Goal: Task Accomplishment & Management: Use online tool/utility

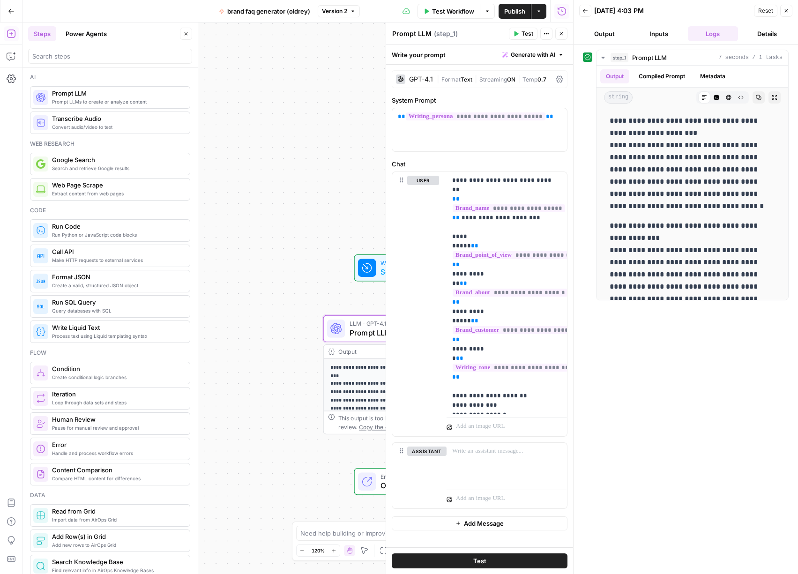
scroll to position [242, 0]
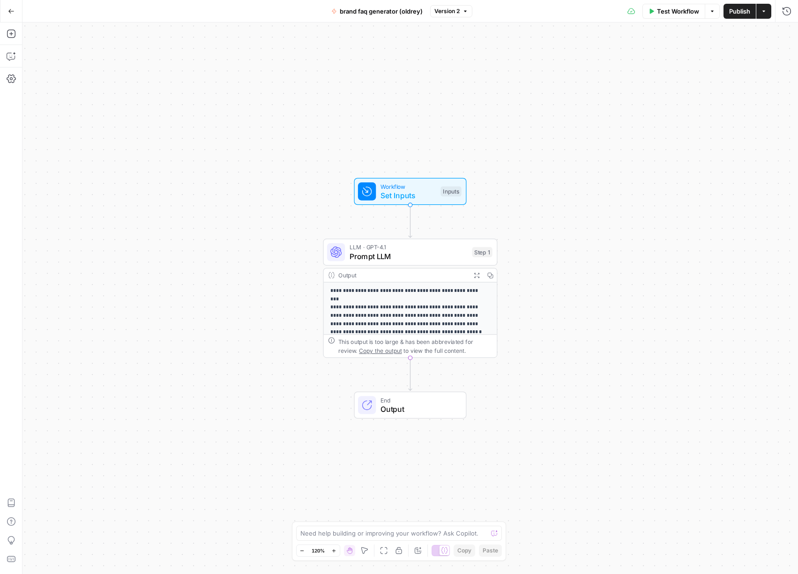
click at [18, 17] on button "Go Back" at bounding box center [11, 11] width 17 height 17
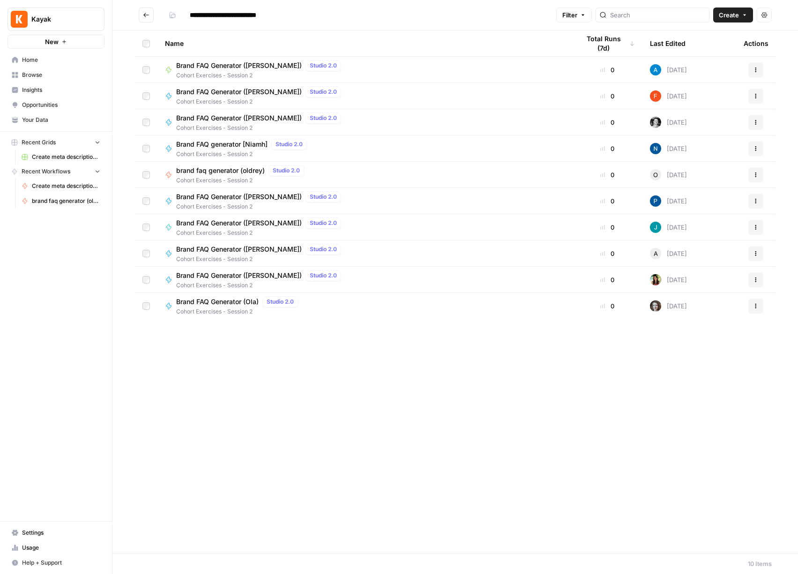
click at [143, 9] on button "Go back" at bounding box center [146, 15] width 15 height 15
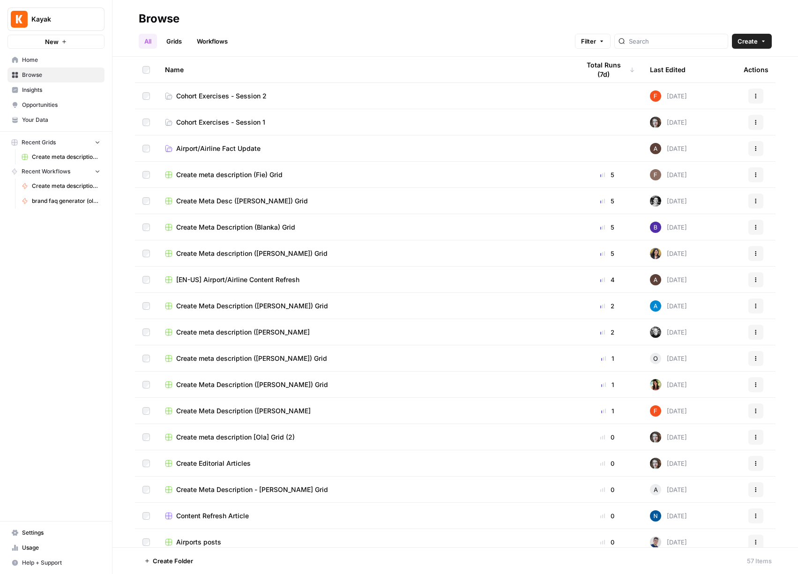
click at [312, 128] on td "Cohort Exercises - Session 1" at bounding box center [365, 122] width 415 height 26
click at [256, 124] on span "Cohort Exercises - Session 1" at bounding box center [220, 122] width 89 height 9
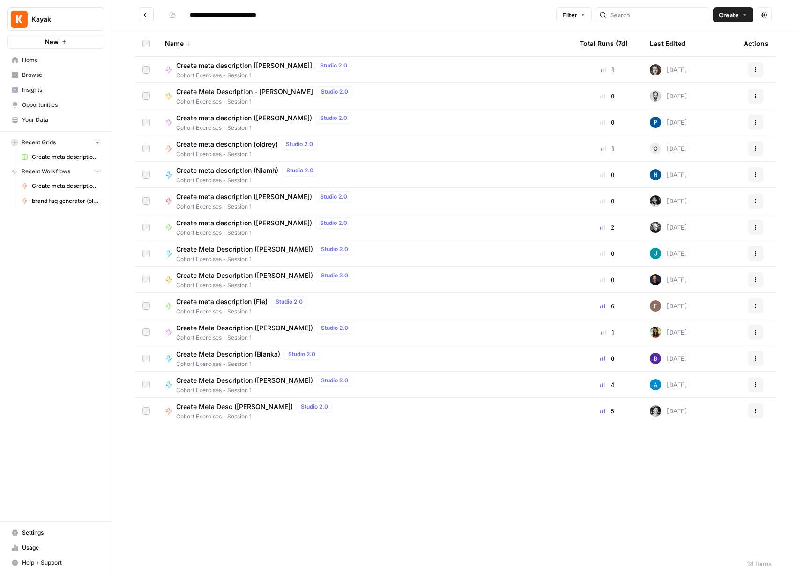
click at [145, 15] on icon "Go back" at bounding box center [146, 15] width 7 height 7
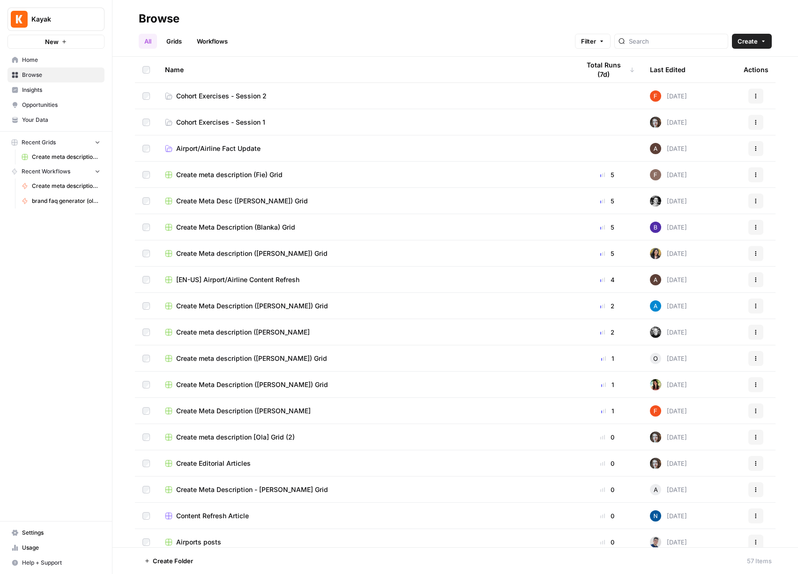
click at [331, 123] on link "Cohort Exercises - Session 1" at bounding box center [365, 122] width 400 height 9
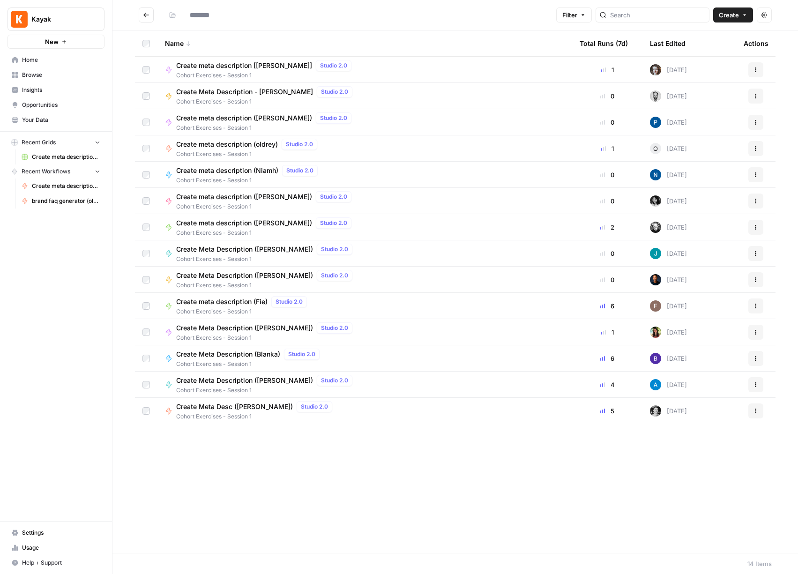
type input "**********"
click at [738, 14] on span "Create" at bounding box center [729, 14] width 20 height 9
click at [458, 478] on div "Name Total Runs (7d) Last Edited Actions Create meta description [Ola] Studio 2…" at bounding box center [456, 291] width 686 height 523
click at [61, 40] on icon "button" at bounding box center [64, 42] width 6 height 6
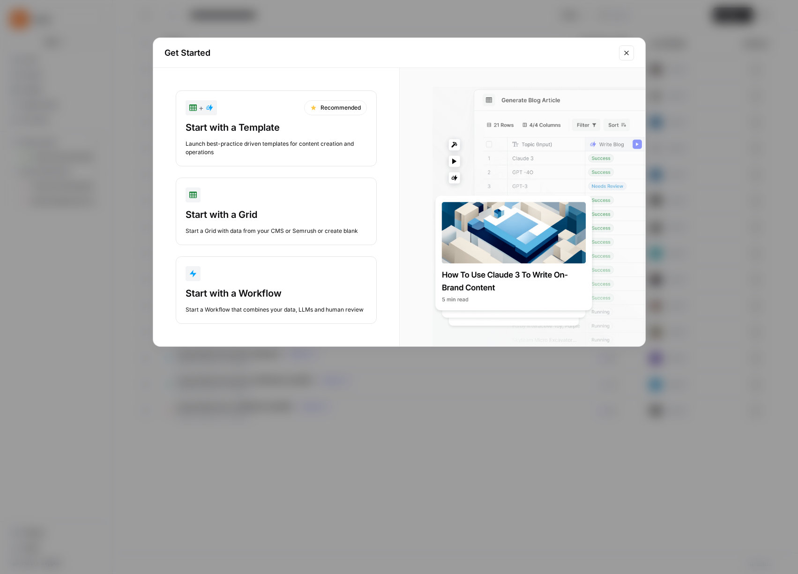
click at [625, 54] on icon "Close modal" at bounding box center [626, 53] width 4 height 4
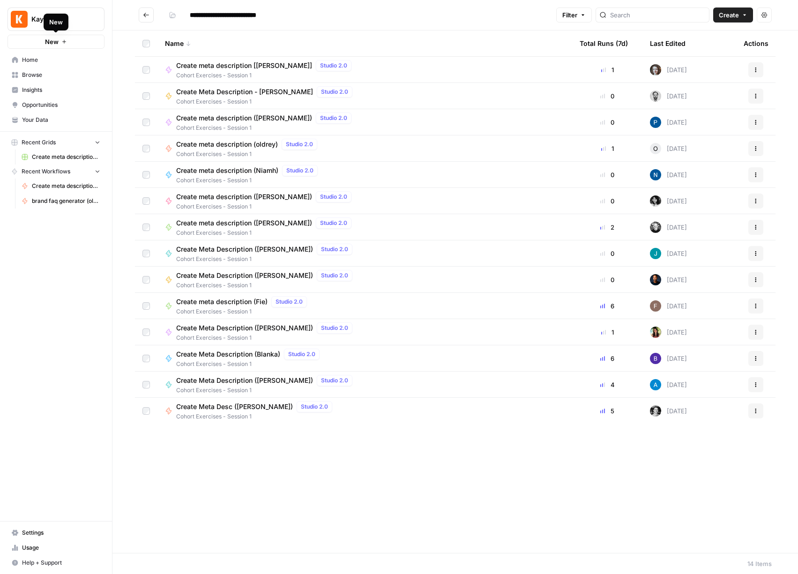
click at [40, 59] on span "Home" at bounding box center [61, 60] width 78 height 8
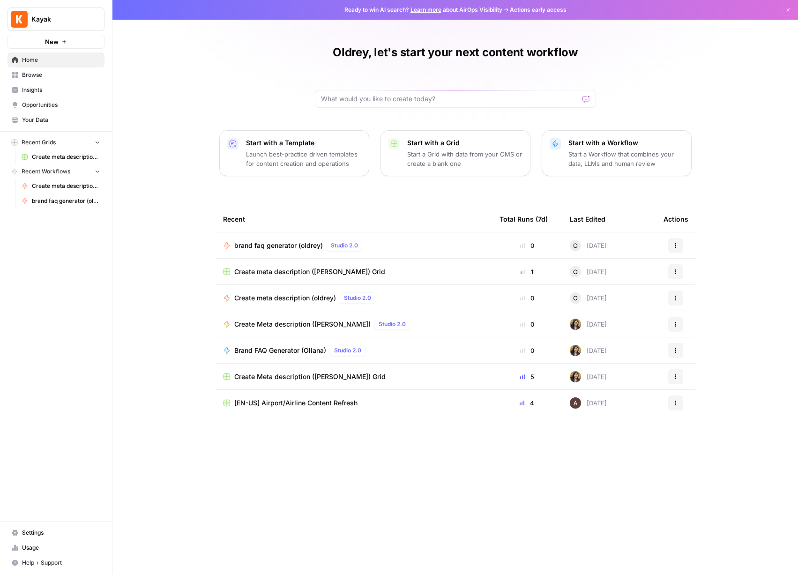
click at [277, 155] on p "Launch best-practice driven templates for content creation and operations" at bounding box center [303, 159] width 115 height 19
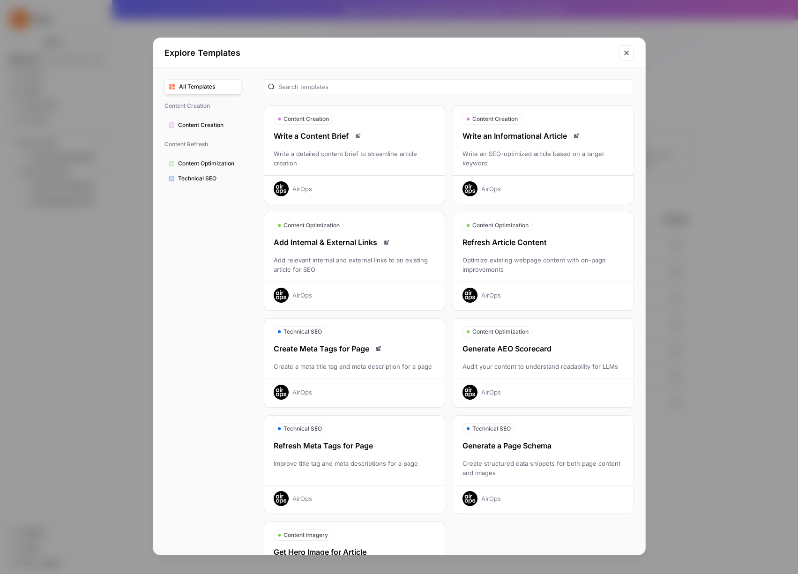
click at [627, 53] on icon "Close modal" at bounding box center [626, 53] width 4 height 4
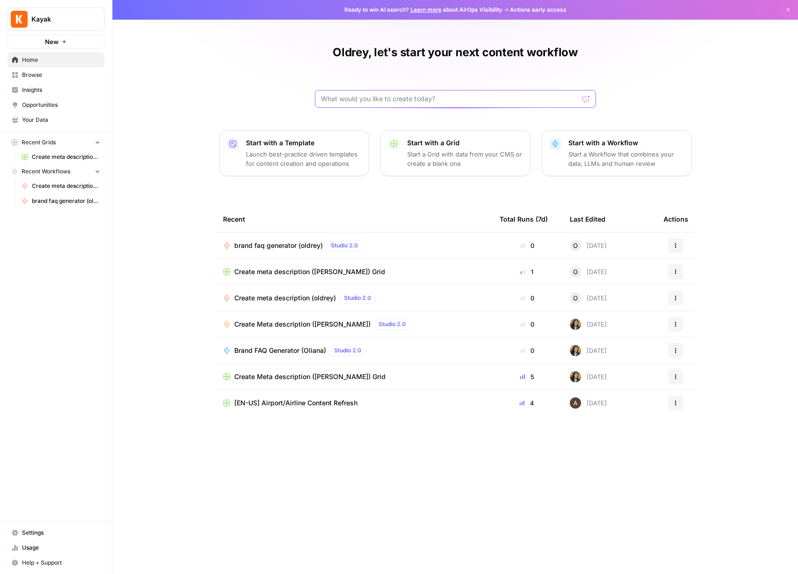
click at [363, 100] on input "text" at bounding box center [450, 98] width 258 height 9
type input "brand"
click at [581, 93] on button "Send" at bounding box center [587, 99] width 12 height 12
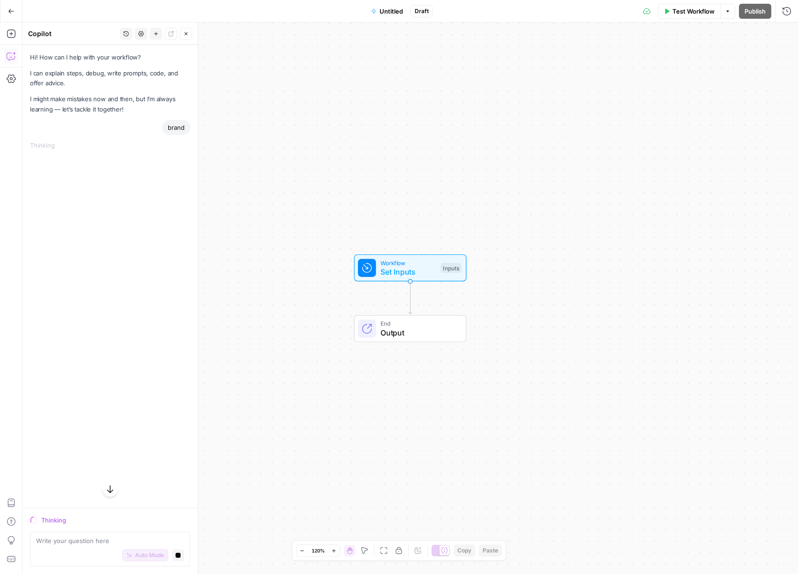
click at [8, 9] on icon "button" at bounding box center [11, 11] width 7 height 7
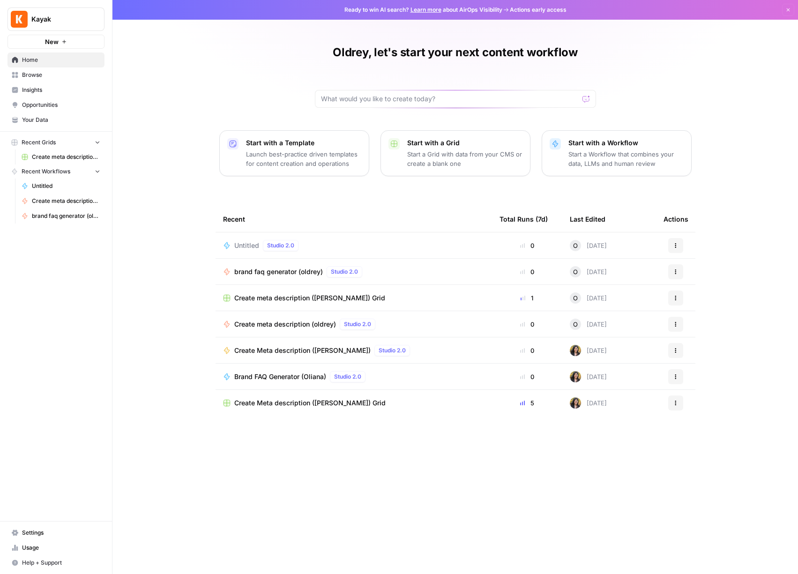
click at [676, 239] on button "Actions" at bounding box center [675, 245] width 15 height 15
click at [697, 288] on span "Delete" at bounding box center [724, 288] width 75 height 9
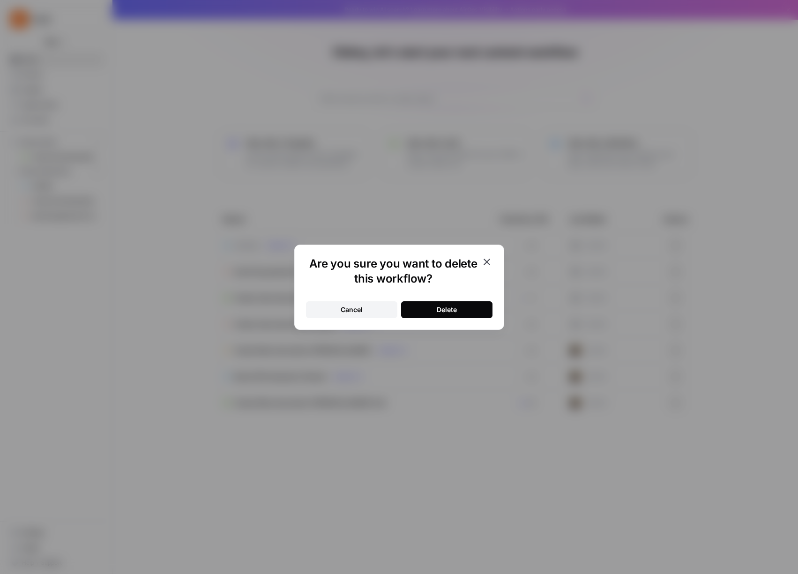
click at [448, 309] on div "Delete" at bounding box center [447, 309] width 20 height 9
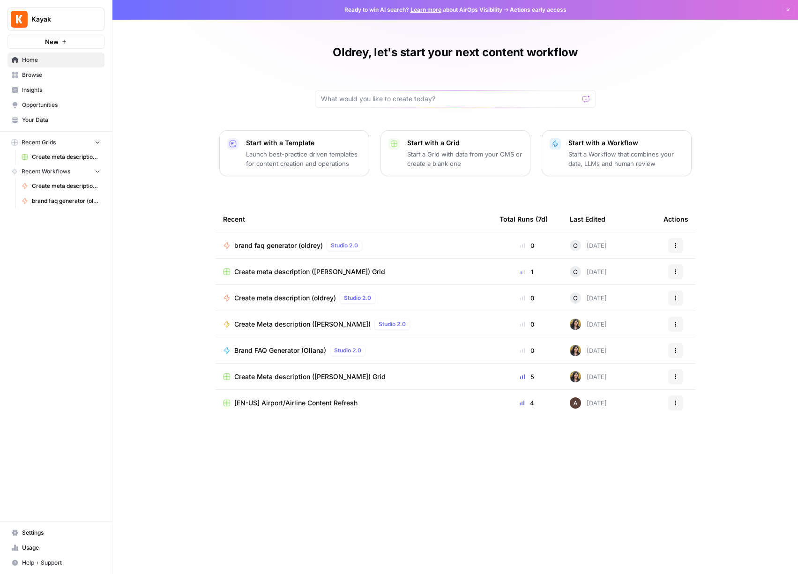
click at [56, 157] on span "Create meta description ([PERSON_NAME]) Grid" at bounding box center [66, 157] width 68 height 8
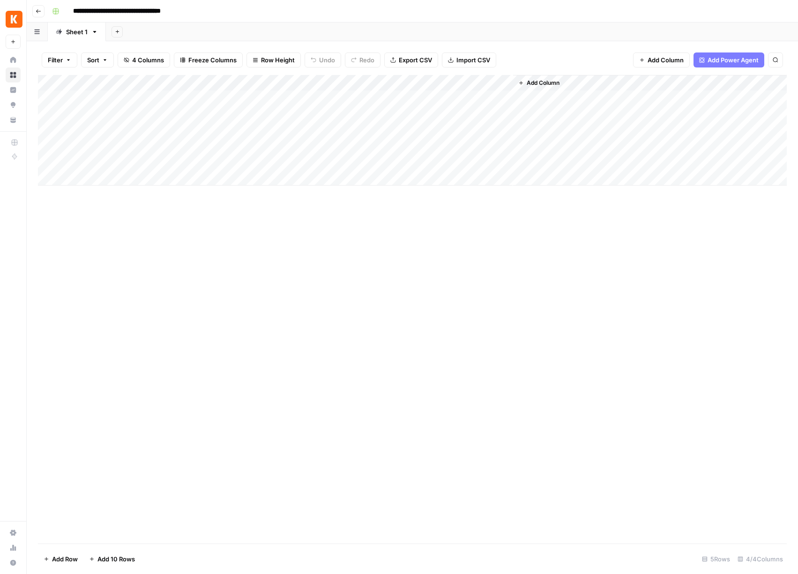
click at [14, 59] on icon at bounding box center [13, 60] width 6 height 6
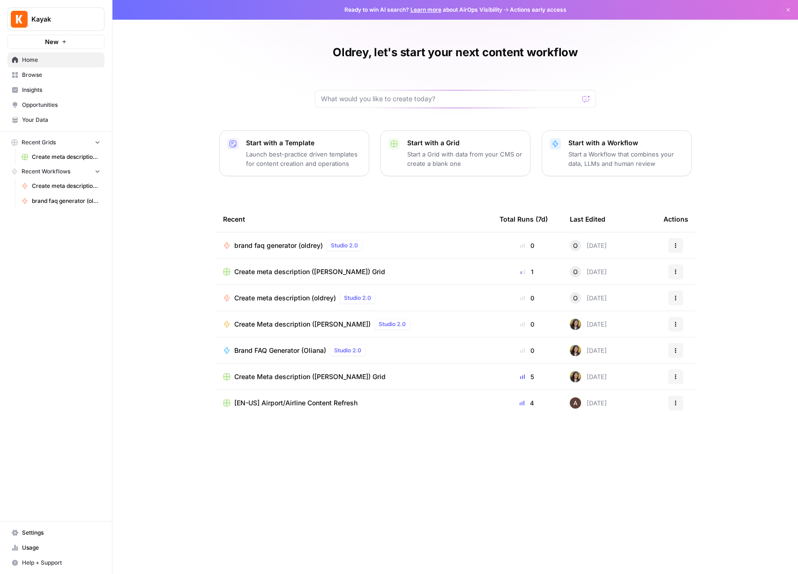
click at [615, 165] on p "Start a Workflow that combines your data, LLMs and human review" at bounding box center [626, 159] width 115 height 19
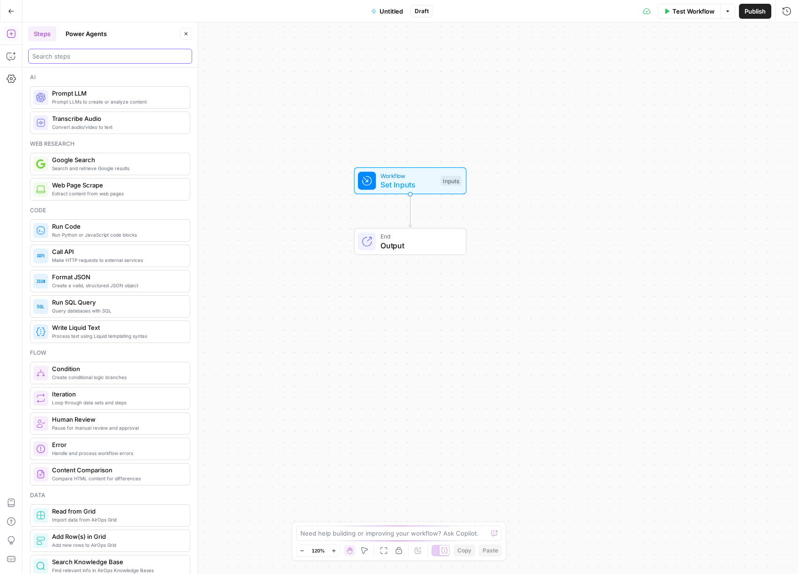
click at [78, 55] on input "search" at bounding box center [110, 56] width 156 height 9
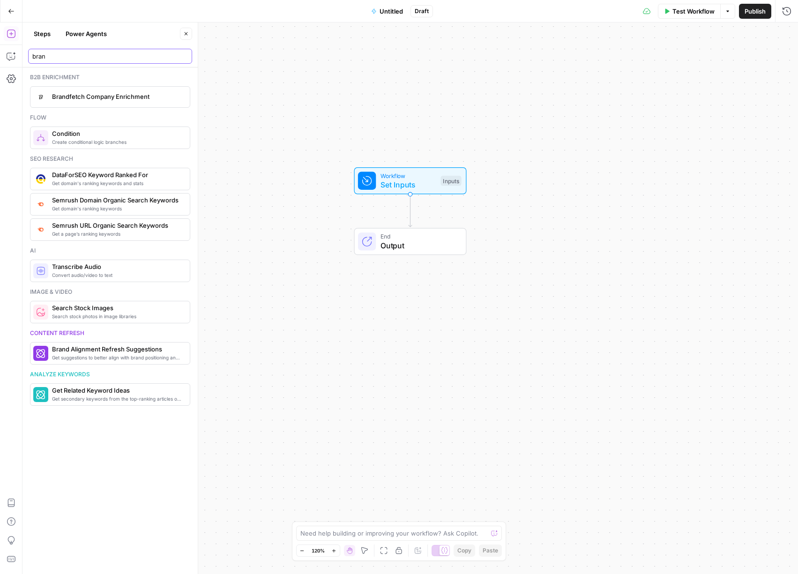
type input "bran"
click at [14, 11] on icon "button" at bounding box center [11, 11] width 7 height 7
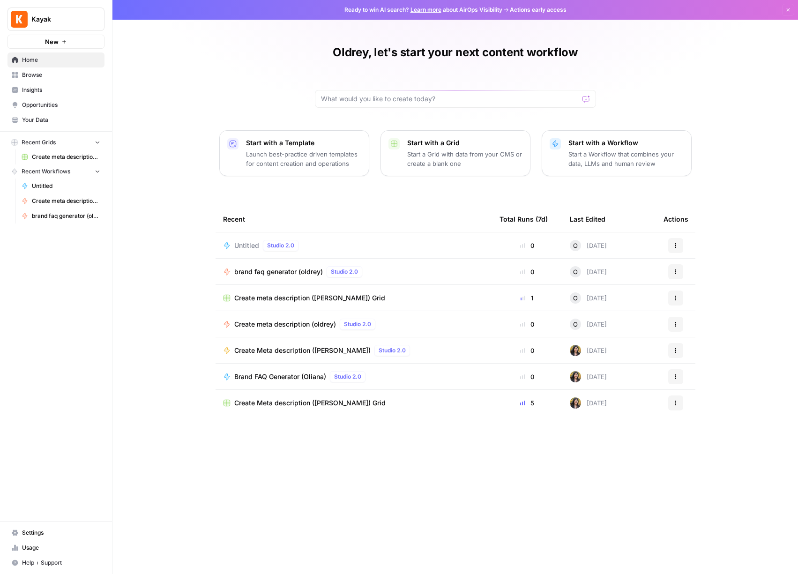
click at [677, 248] on icon "button" at bounding box center [676, 246] width 6 height 6
click at [695, 287] on span "Delete" at bounding box center [724, 288] width 75 height 9
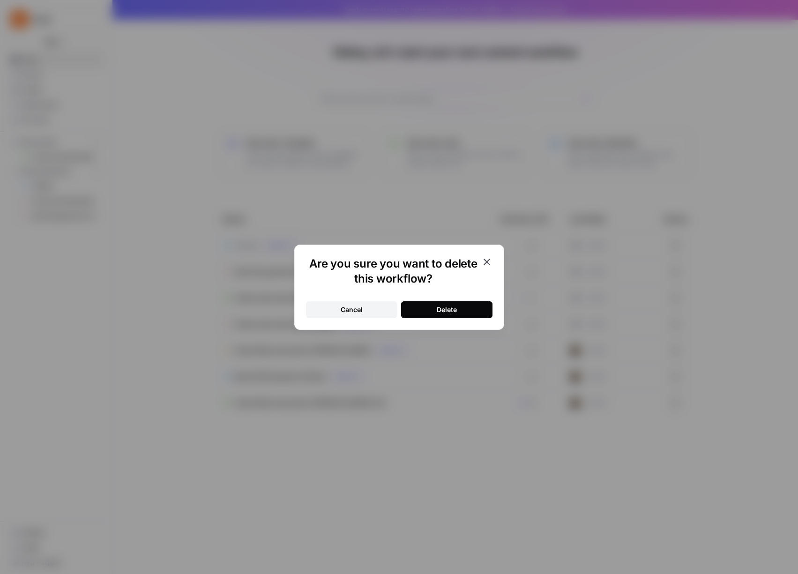
click at [454, 310] on div "Delete" at bounding box center [447, 309] width 20 height 9
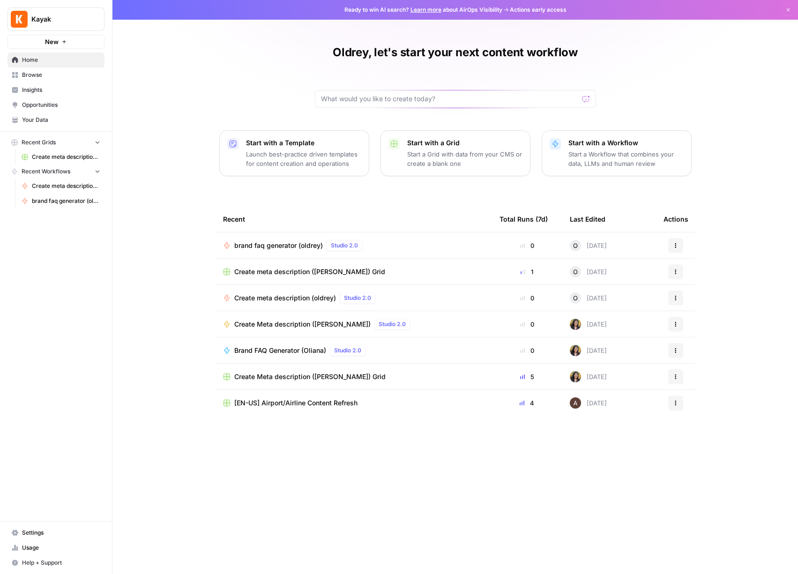
click at [369, 273] on div "Create meta description ([PERSON_NAME]) Grid" at bounding box center [354, 271] width 262 height 9
click at [38, 59] on span "Home" at bounding box center [61, 60] width 78 height 8
click at [42, 120] on span "Your Data" at bounding box center [61, 120] width 78 height 8
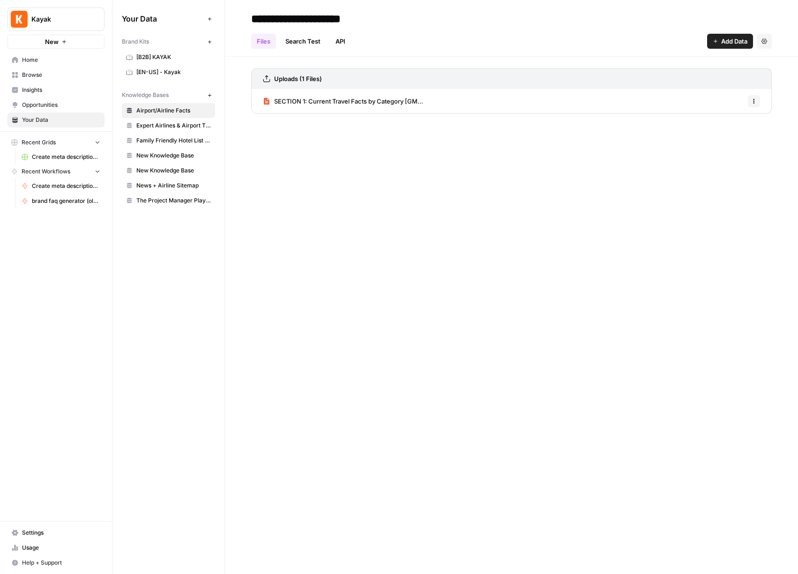
click at [54, 203] on span "brand faq generator (oldrey)" at bounding box center [66, 201] width 68 height 8
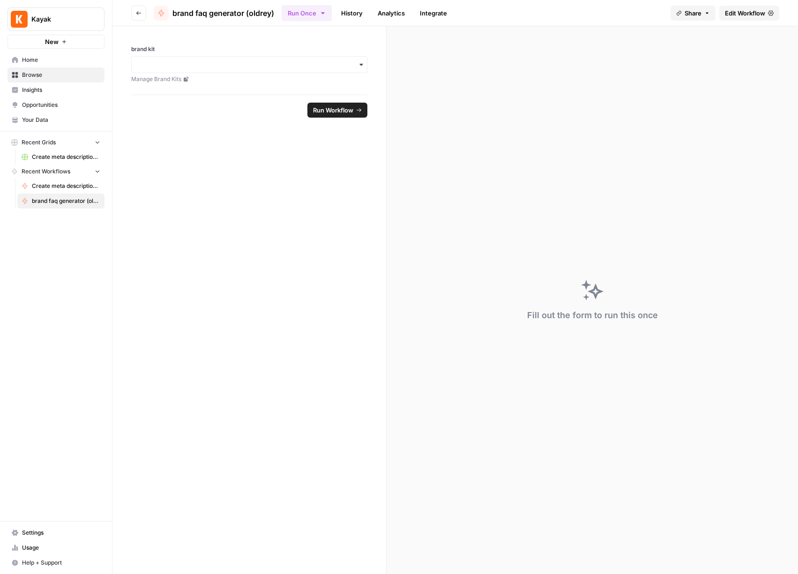
click at [40, 59] on span "Home" at bounding box center [61, 60] width 78 height 8
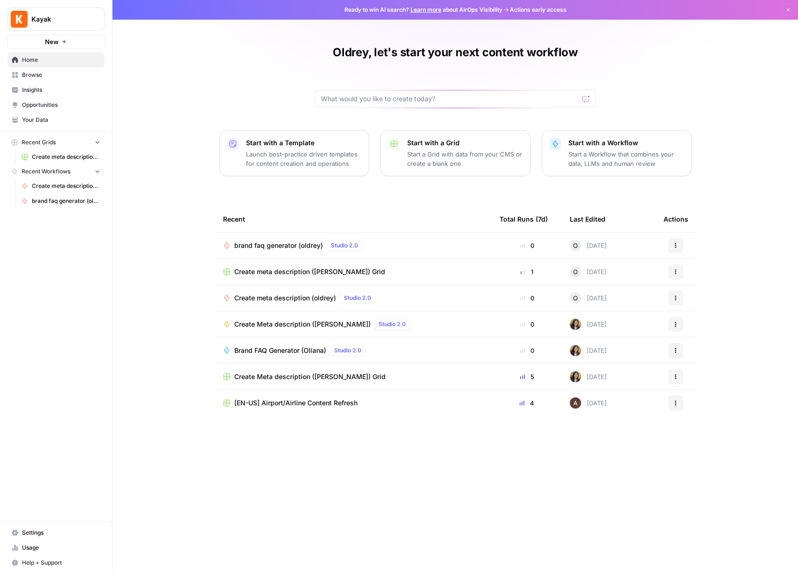
click at [39, 79] on span "Browse" at bounding box center [61, 75] width 78 height 8
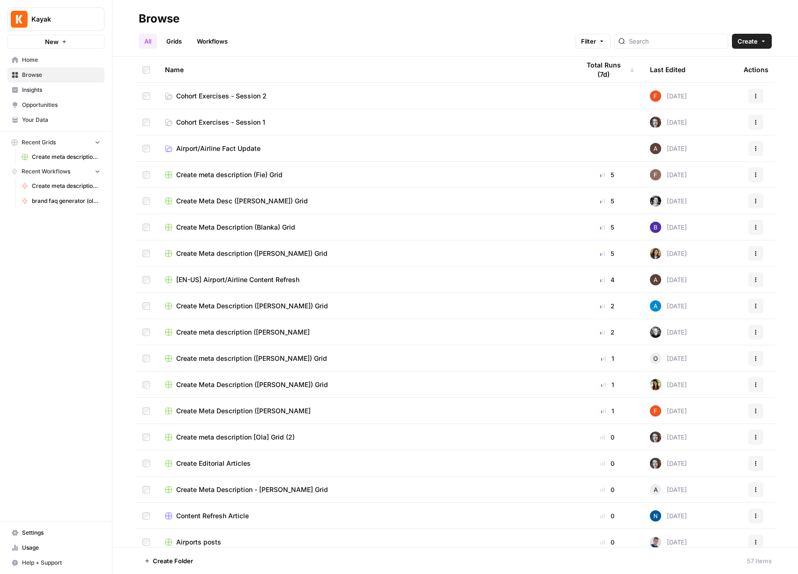
click at [311, 103] on td "Cohort Exercises - Session 2" at bounding box center [365, 96] width 415 height 26
click at [256, 96] on span "Cohort Exercises - Session 2" at bounding box center [221, 95] width 90 height 9
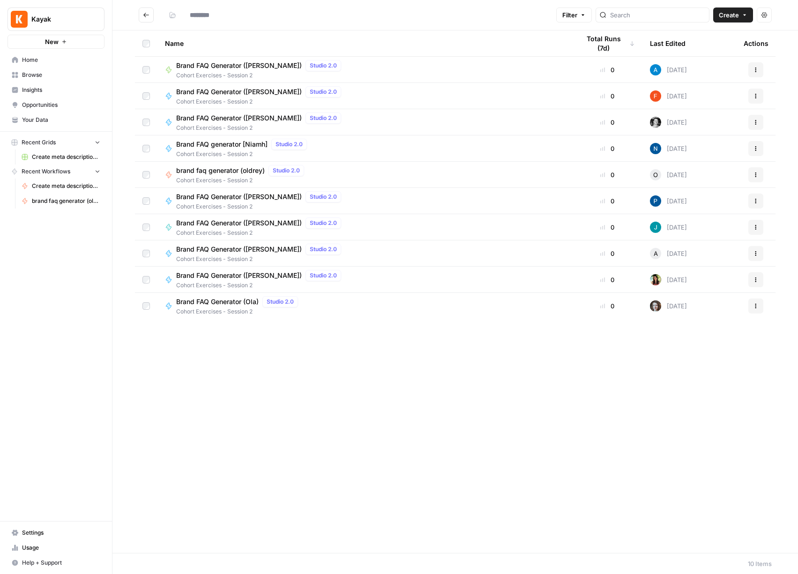
type input "**********"
click at [220, 169] on span "brand faq generator (oldrey)" at bounding box center [220, 170] width 89 height 9
type input "**********"
click at [87, 43] on button "New" at bounding box center [56, 42] width 97 height 14
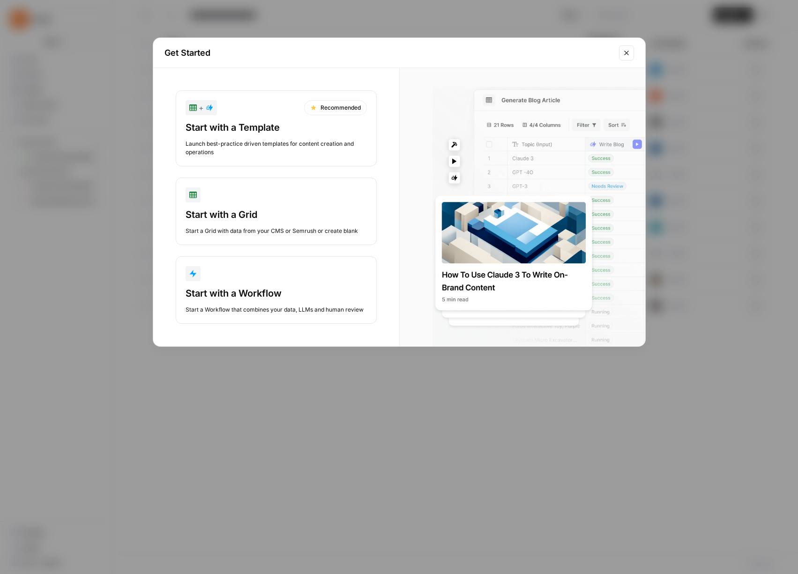
click at [632, 49] on button "Close modal" at bounding box center [626, 52] width 15 height 15
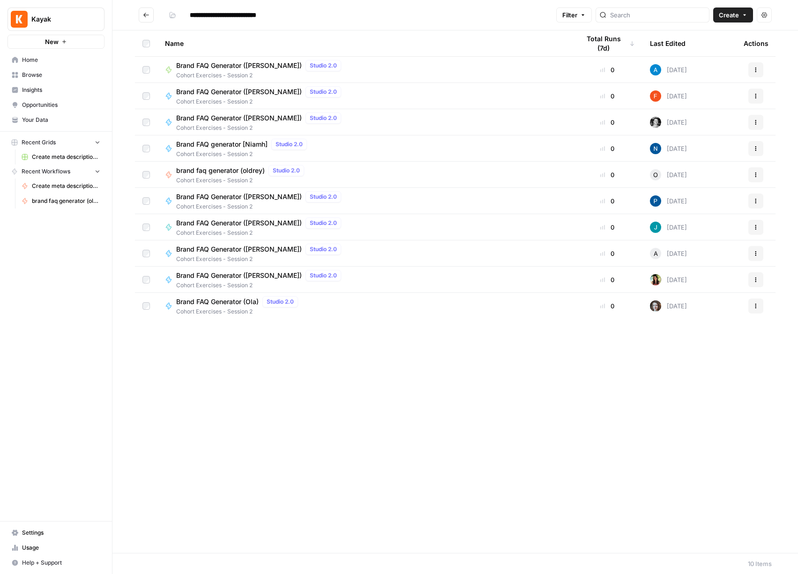
click at [45, 109] on link "Opportunities" at bounding box center [56, 105] width 97 height 15
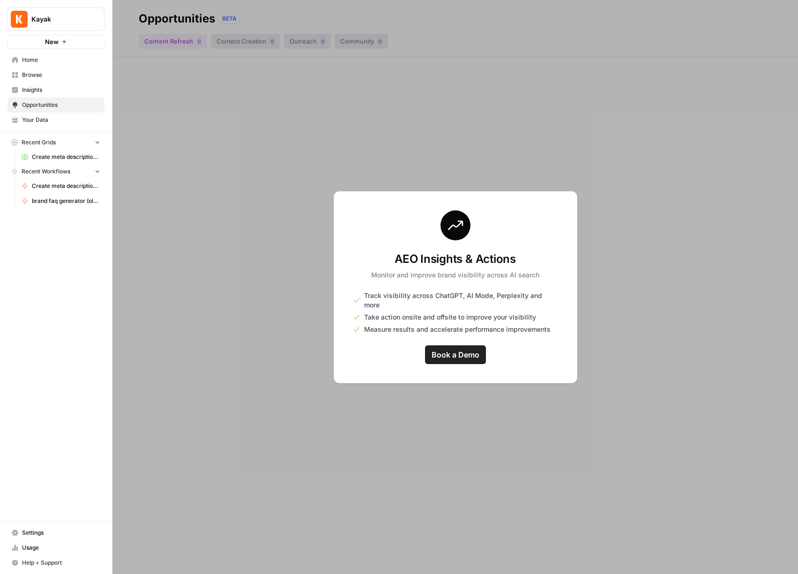
click at [654, 281] on div at bounding box center [456, 287] width 686 height 574
click at [42, 93] on span "Insights" at bounding box center [61, 90] width 78 height 8
click at [41, 77] on span "Browse" at bounding box center [61, 75] width 78 height 8
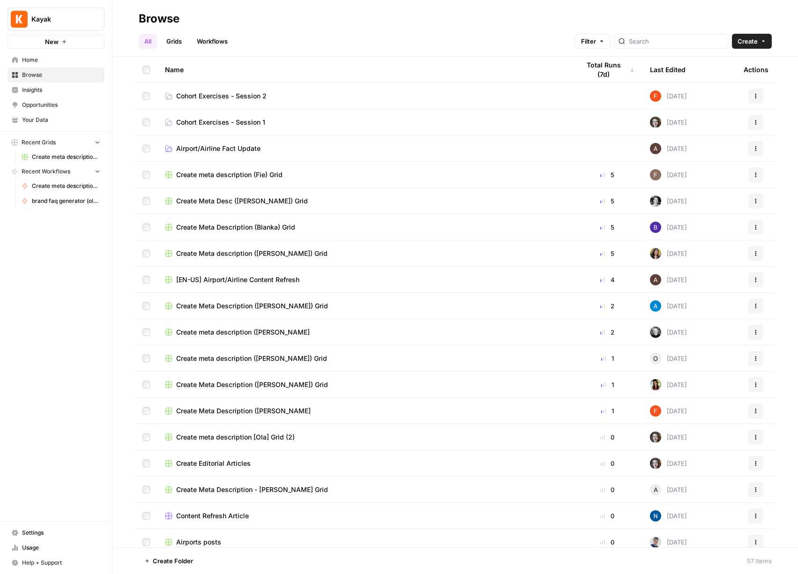
click at [42, 63] on span "Home" at bounding box center [61, 60] width 78 height 8
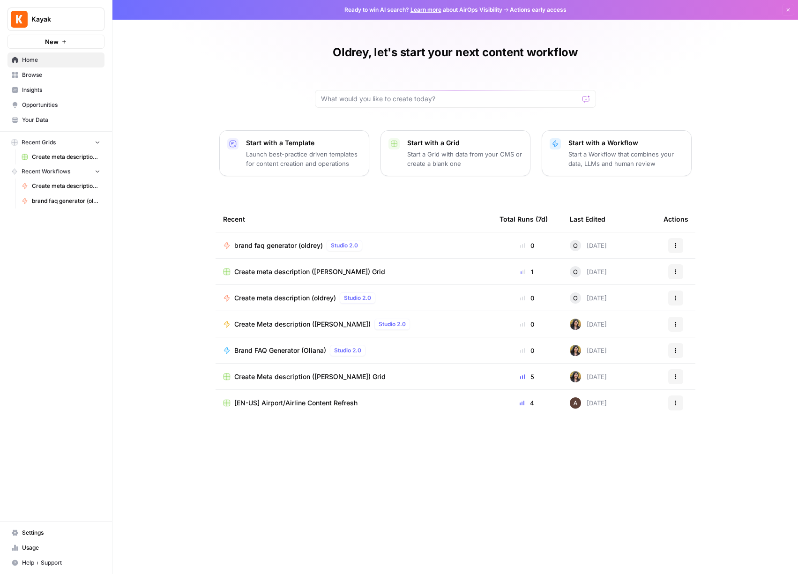
click at [38, 74] on span "Browse" at bounding box center [61, 75] width 78 height 8
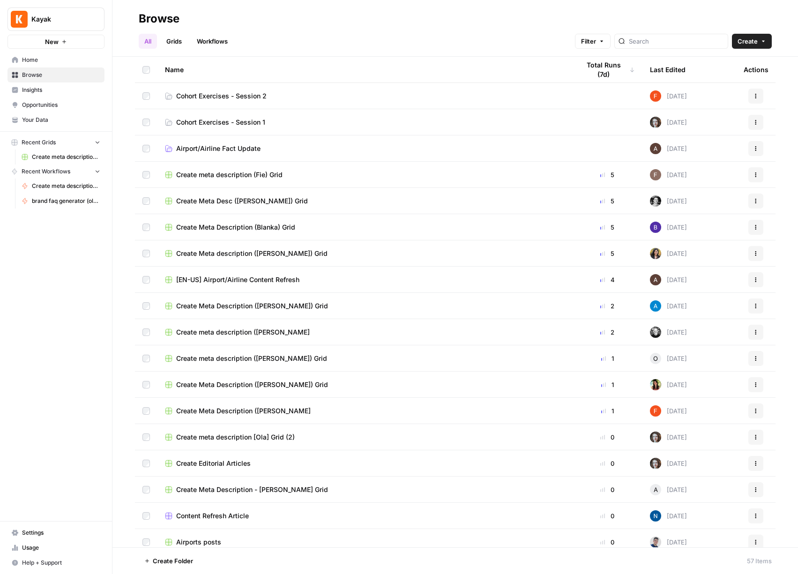
click at [753, 40] on span "Create" at bounding box center [748, 41] width 20 height 9
click at [724, 87] on span "Workflow" at bounding box center [734, 89] width 53 height 9
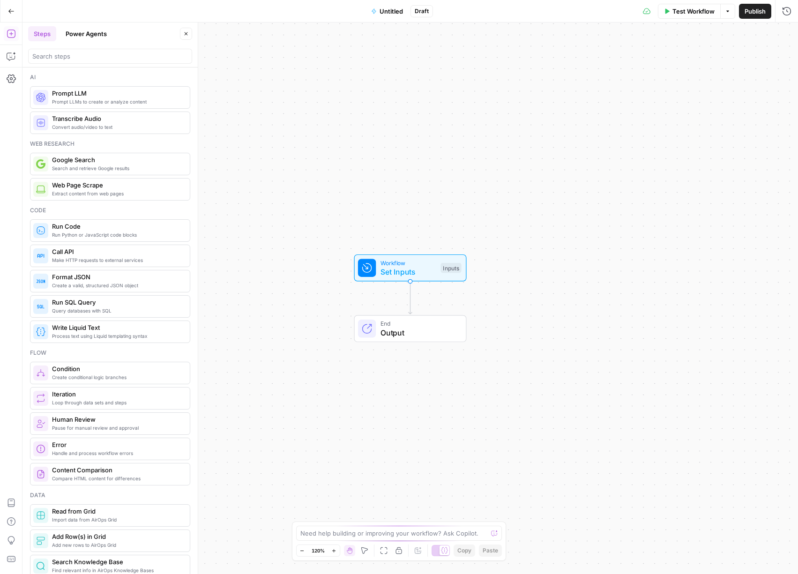
click at [442, 264] on div "Inputs" at bounding box center [451, 268] width 21 height 10
click at [420, 273] on span "Set Inputs" at bounding box center [409, 271] width 56 height 11
click at [708, 62] on button "Add Field" at bounding box center [697, 63] width 156 height 15
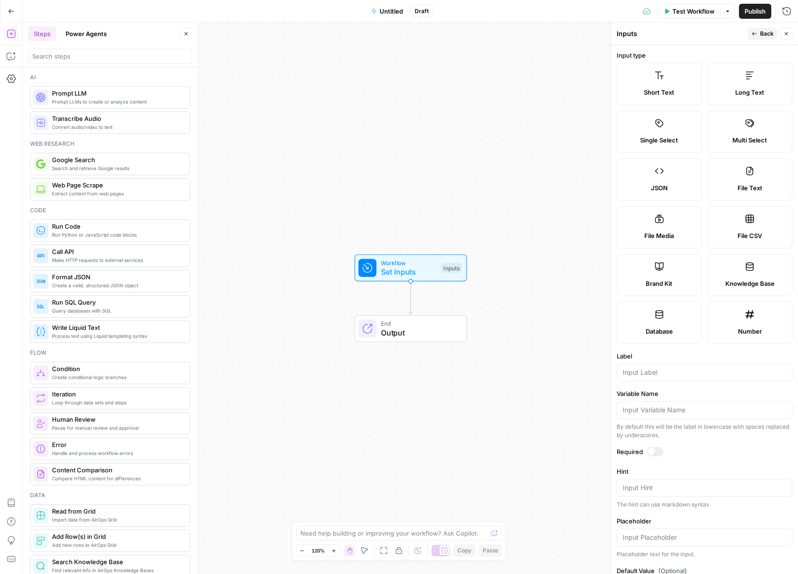
click at [670, 91] on span "Short Text" at bounding box center [659, 92] width 30 height 9
click at [662, 365] on div at bounding box center [705, 373] width 176 height 18
type input "F"
type input "figma url"
click at [654, 455] on div at bounding box center [655, 451] width 17 height 9
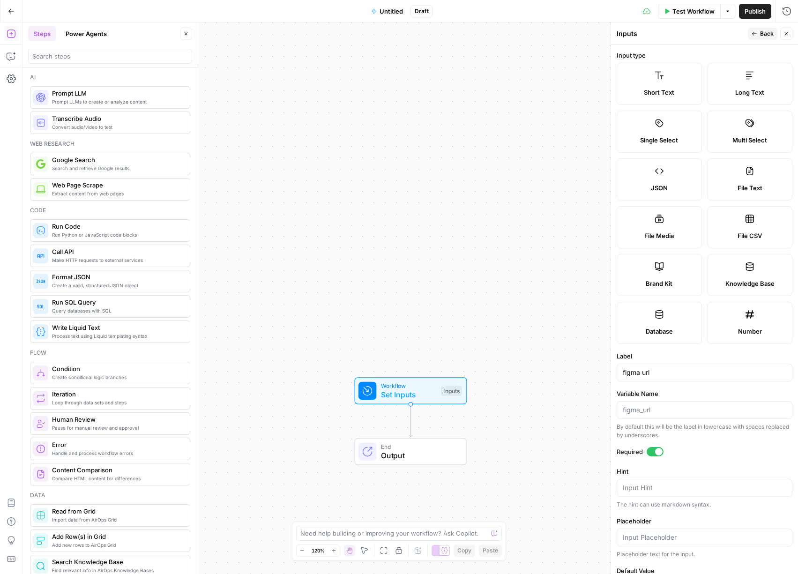
click at [767, 33] on span "Back" at bounding box center [767, 34] width 14 height 8
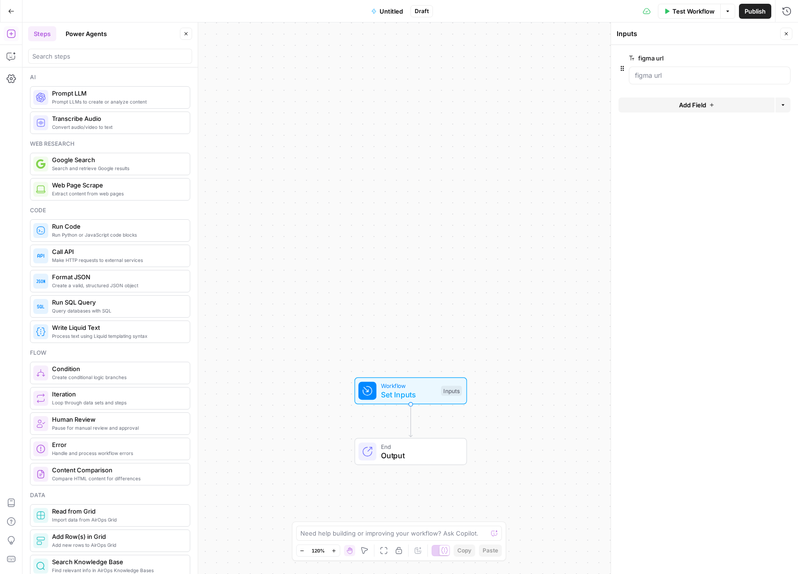
click at [126, 287] on span "Create a valid, structured JSON object" at bounding box center [117, 286] width 130 height 8
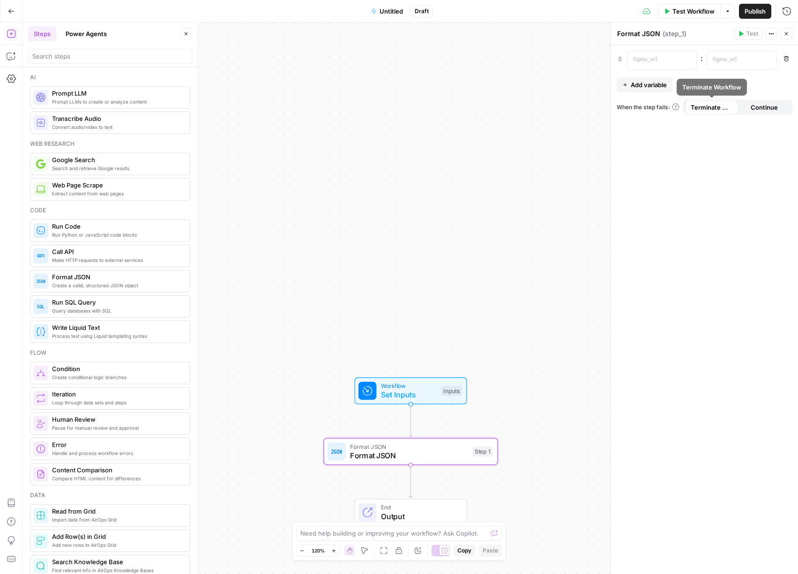
click at [647, 78] on button "Add variable" at bounding box center [645, 84] width 56 height 15
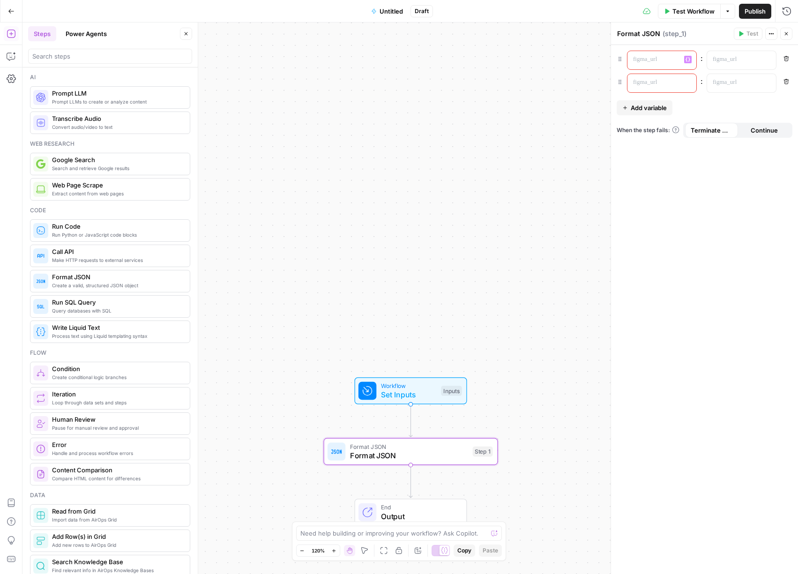
click at [658, 59] on p at bounding box center [654, 59] width 43 height 9
click at [782, 82] on button "Remove" at bounding box center [787, 81] width 12 height 12
click at [658, 55] on p at bounding box center [654, 59] width 43 height 9
click at [691, 58] on button "Variables Menu" at bounding box center [688, 60] width 8 height 8
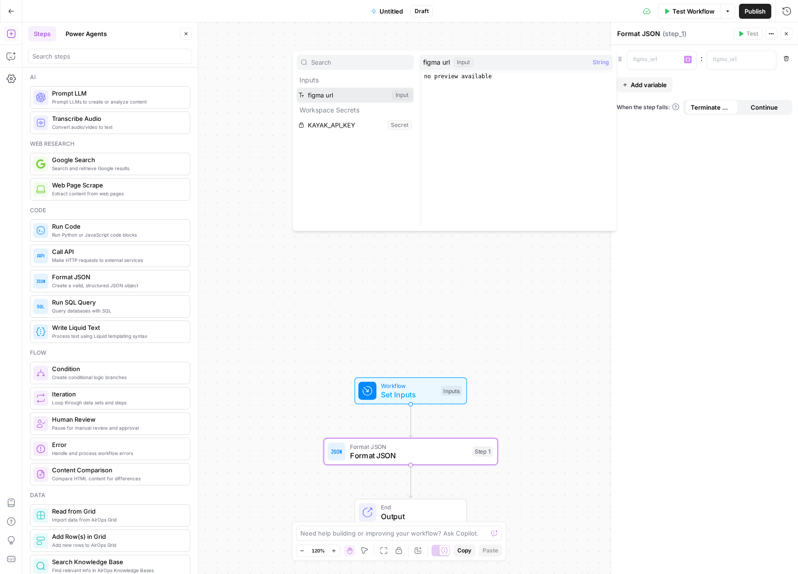
click at [335, 93] on button "Select variable figma url" at bounding box center [355, 95] width 117 height 15
click at [731, 60] on p at bounding box center [734, 59] width 43 height 9
click at [393, 10] on span "Untitled" at bounding box center [391, 11] width 23 height 9
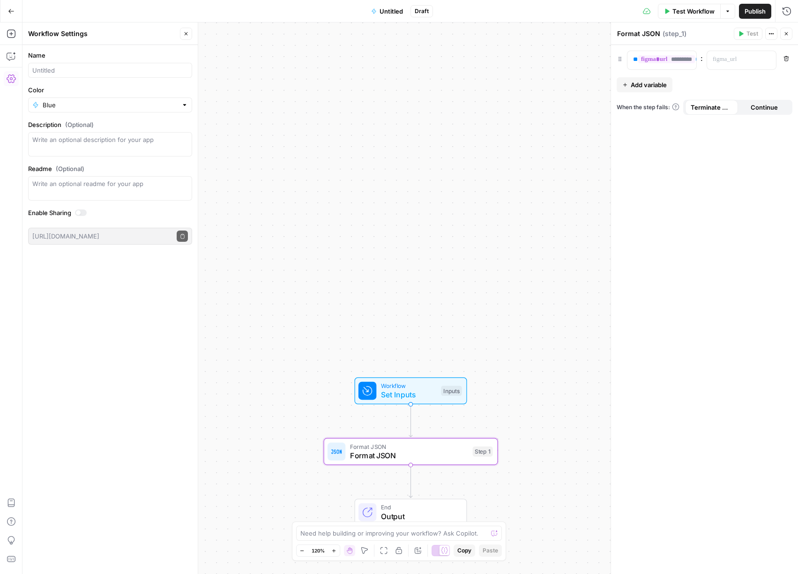
click at [60, 65] on div at bounding box center [110, 70] width 164 height 15
type input "T"
type input "test - oldrey"
click at [105, 114] on form "Name test - oldrey Color Blue Description (Optional) Readme (Optional) Write an…" at bounding box center [110, 147] width 175 height 205
click at [109, 108] on input "Color" at bounding box center [110, 104] width 135 height 9
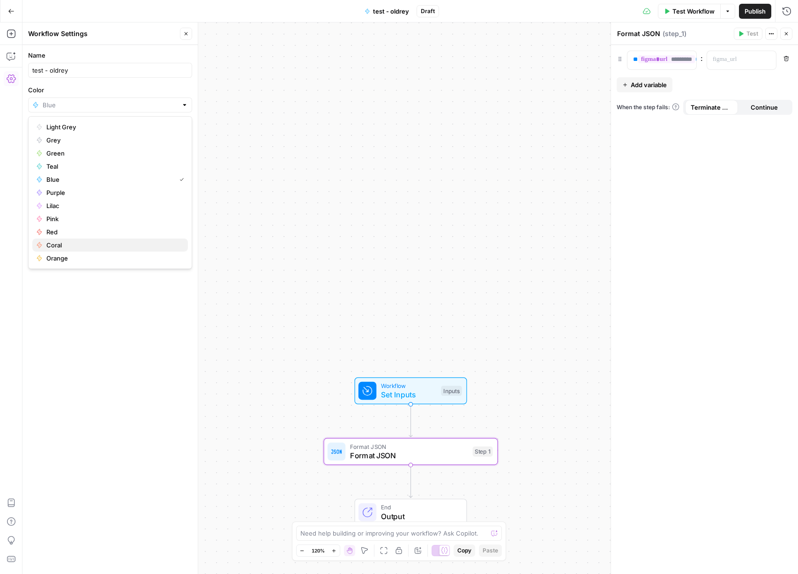
click at [64, 244] on span "Coral" at bounding box center [113, 244] width 134 height 9
type input "Coral"
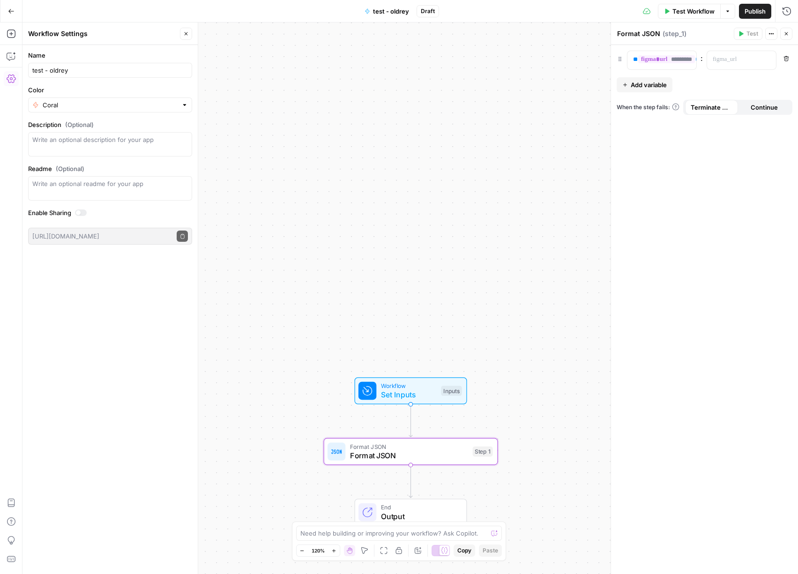
click at [375, 208] on div "Workflow Set Inputs Inputs Format JSON Format JSON Step 1 End Output" at bounding box center [411, 299] width 776 height 552
click at [6, 10] on button "Go Back" at bounding box center [11, 11] width 17 height 17
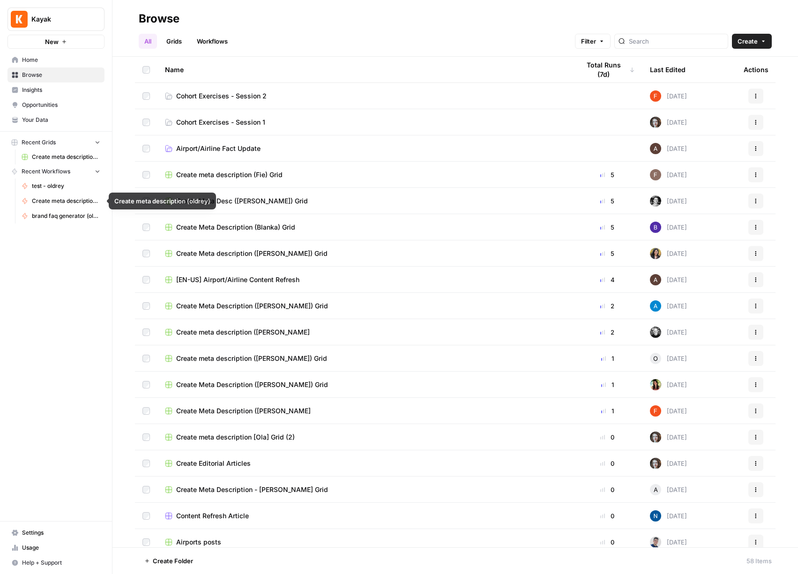
click at [59, 213] on span "brand faq generator (oldrey)" at bounding box center [66, 216] width 68 height 8
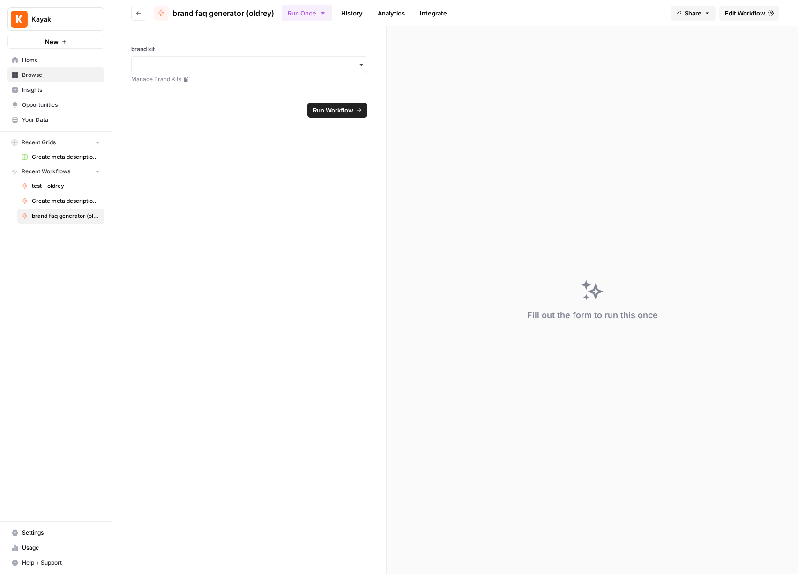
click at [64, 205] on span "Create meta description (oldrey)" at bounding box center [66, 201] width 68 height 8
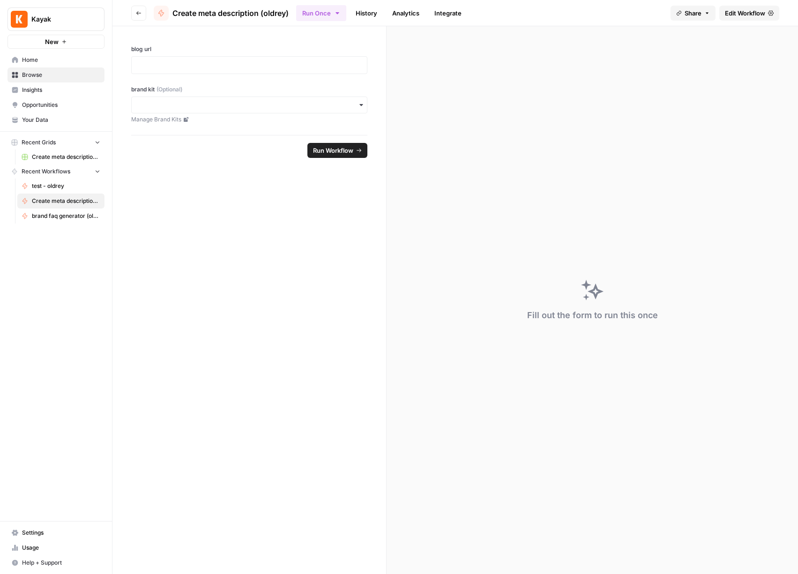
click at [58, 213] on span "brand faq generator (oldrey)" at bounding box center [66, 216] width 68 height 8
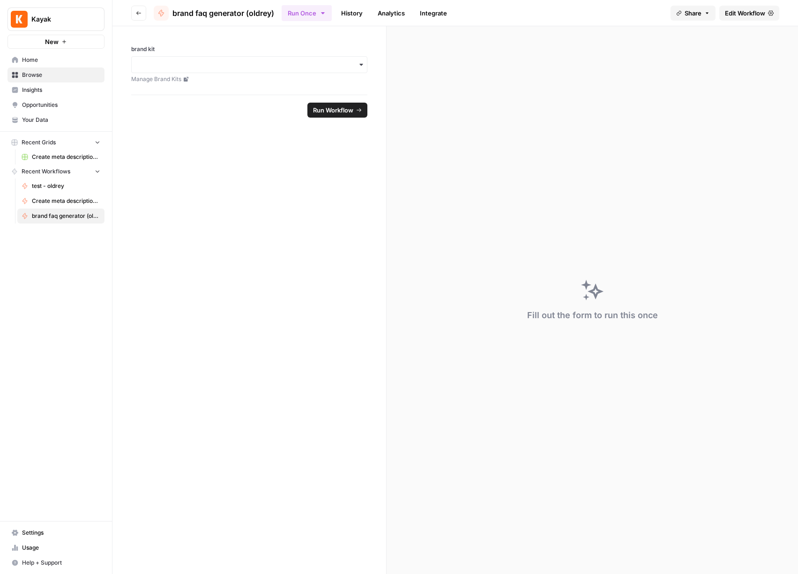
click at [35, 60] on span "Home" at bounding box center [61, 60] width 78 height 8
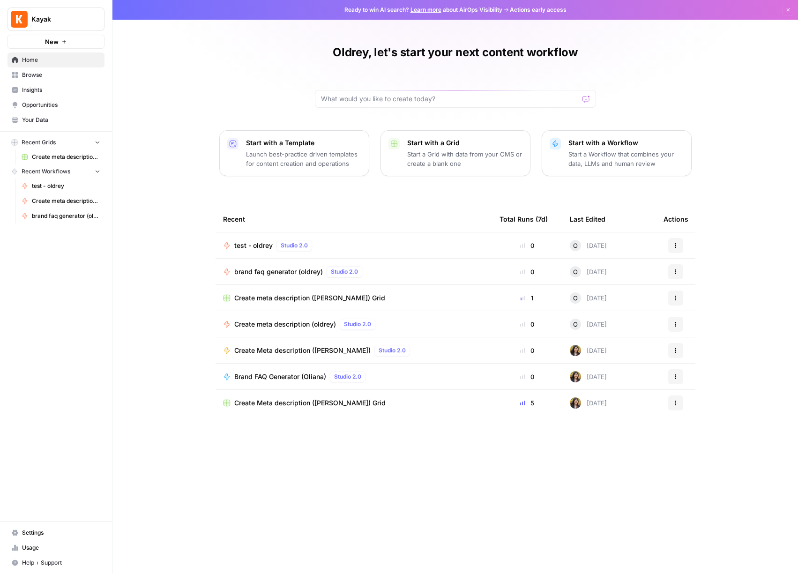
click at [44, 74] on span "Browse" at bounding box center [61, 75] width 78 height 8
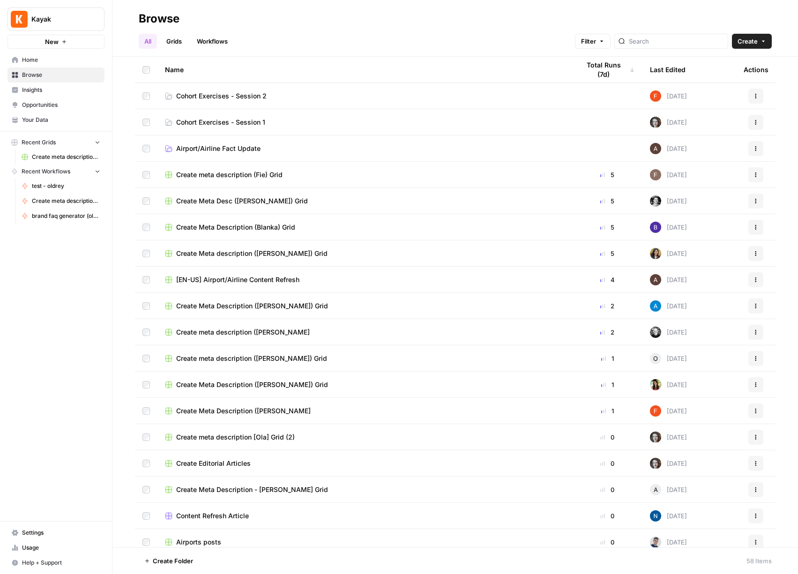
click at [206, 95] on span "Cohort Exercises - Session 2" at bounding box center [221, 95] width 90 height 9
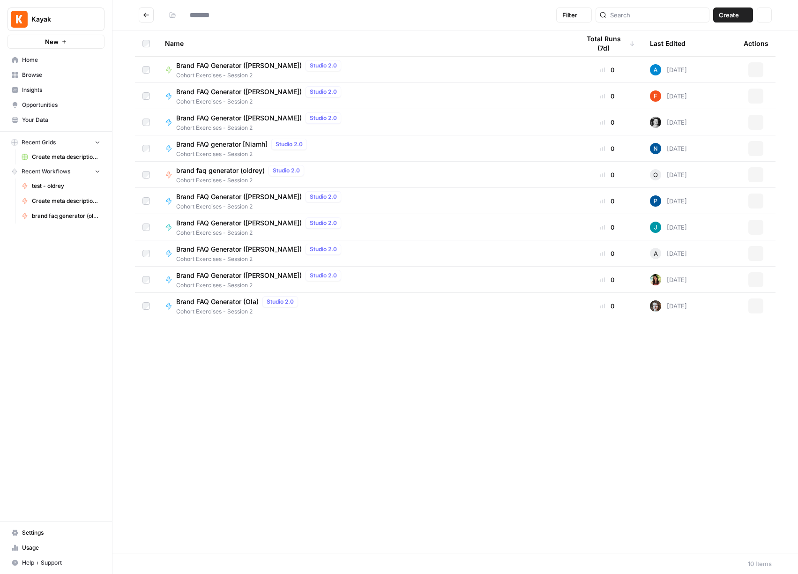
type input "**********"
click at [220, 173] on span "brand faq generator (oldrey)" at bounding box center [220, 170] width 89 height 9
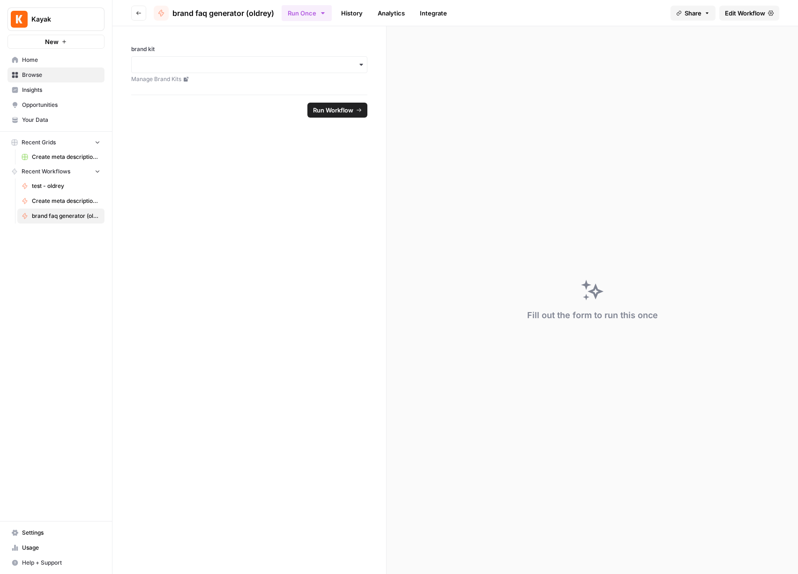
click at [337, 113] on span "Run Workflow" at bounding box center [333, 109] width 40 height 9
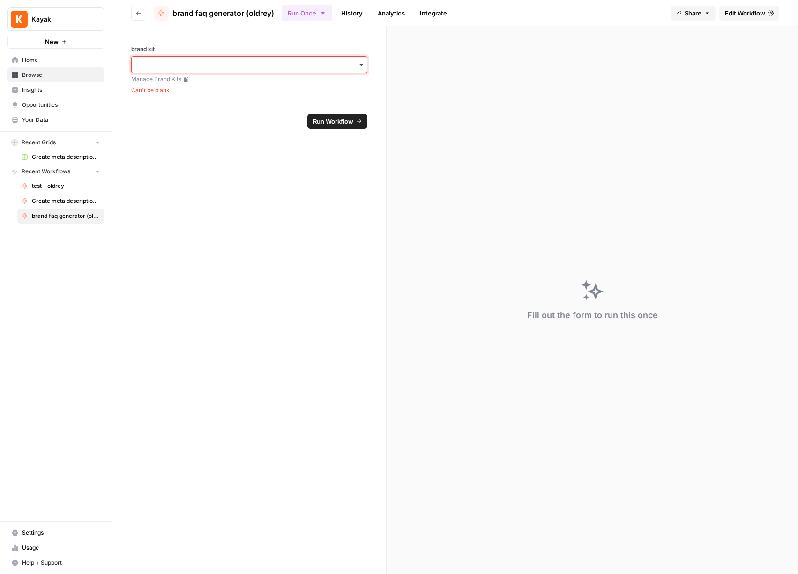
click at [194, 64] on input "brand kit" at bounding box center [249, 64] width 224 height 9
click at [175, 107] on div "[EN-US] - Kayak" at bounding box center [249, 108] width 235 height 18
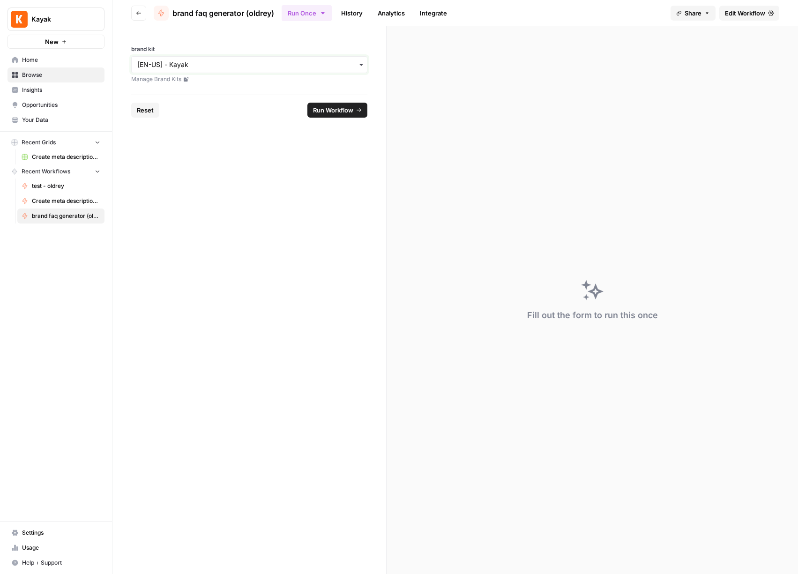
click at [192, 68] on input "brand kit" at bounding box center [249, 64] width 224 height 9
click at [286, 88] on div "[B2B] KAYAK" at bounding box center [249, 90] width 235 height 18
click at [313, 234] on form "brand kit Manage Brand Kits Reset Run Workflow" at bounding box center [250, 300] width 274 height 548
click at [752, 17] on link "Edit Workflow" at bounding box center [750, 13] width 60 height 15
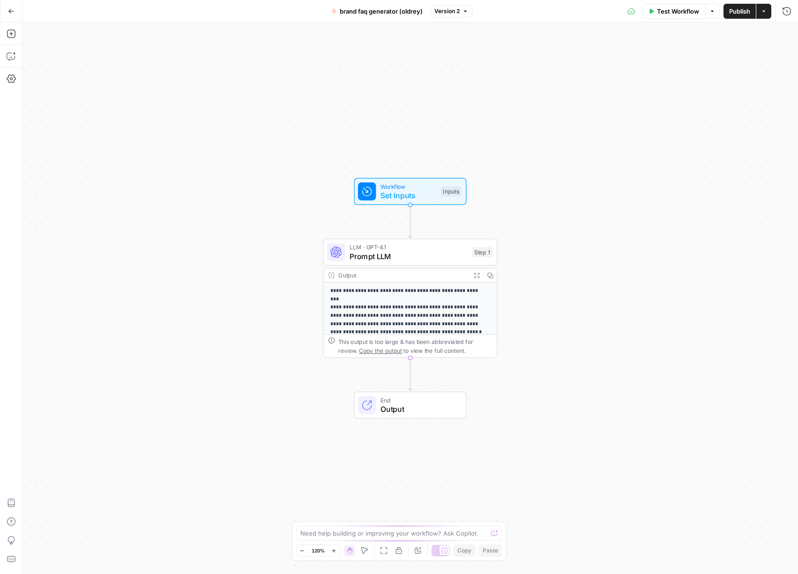
click at [426, 256] on span "Prompt LLM" at bounding box center [409, 256] width 118 height 11
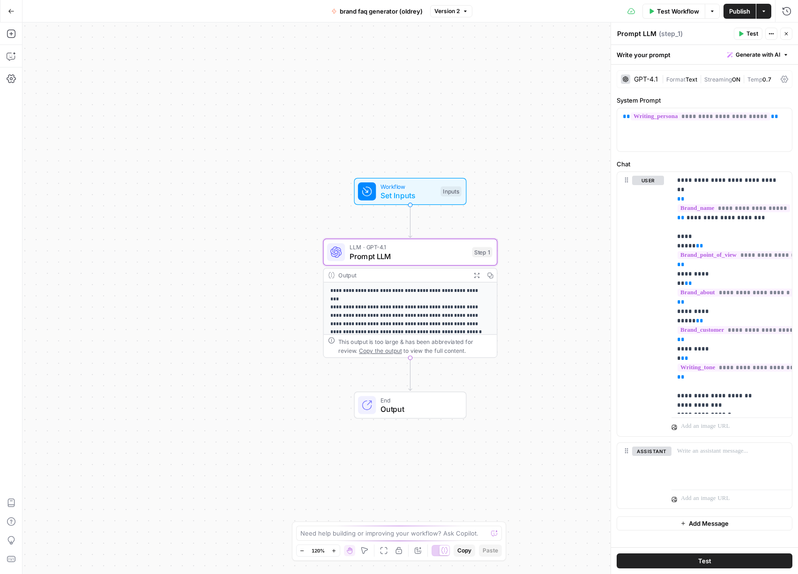
click at [15, 12] on button "Go Back" at bounding box center [11, 11] width 17 height 17
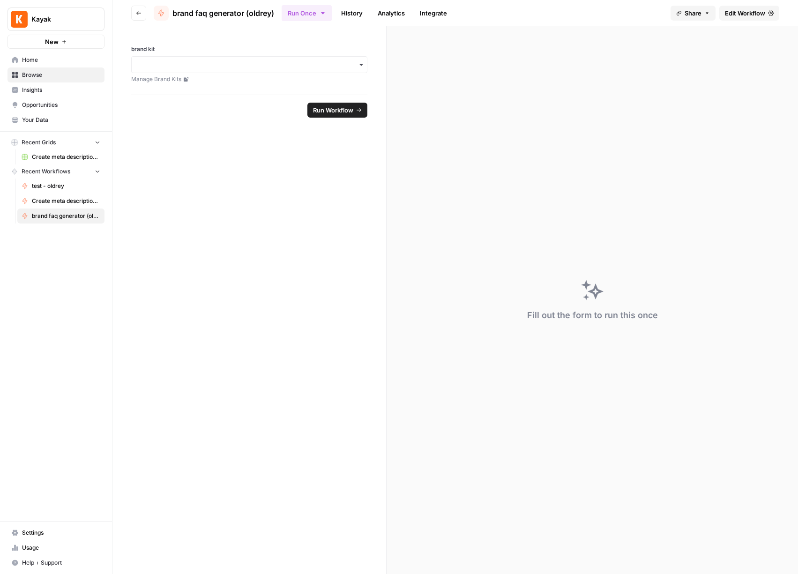
click at [56, 76] on span "Browse" at bounding box center [61, 75] width 78 height 8
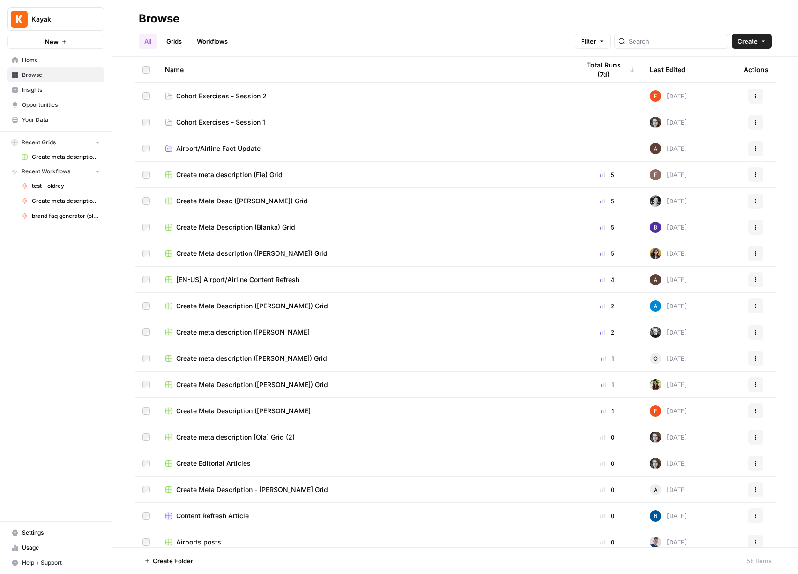
click at [238, 120] on span "Cohort Exercises - Session 1" at bounding box center [220, 122] width 89 height 9
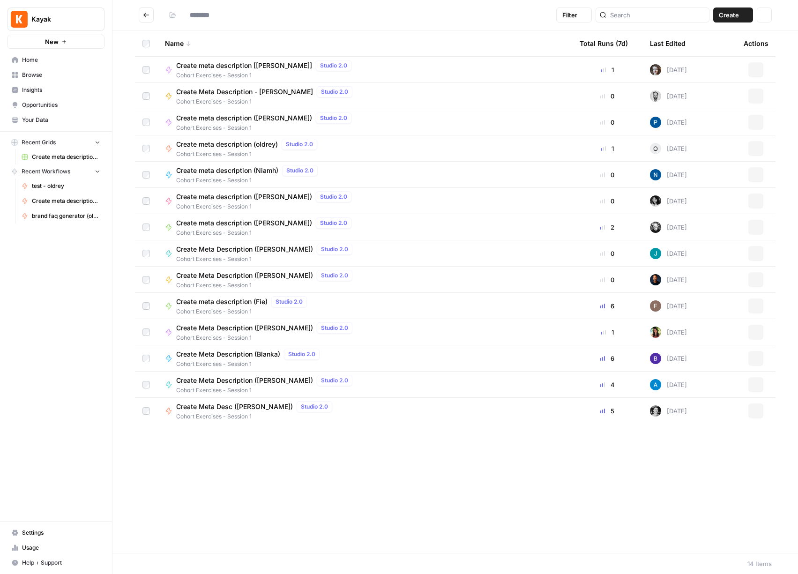
type input "**********"
click at [219, 143] on span "Create meta description (oldrey)" at bounding box center [227, 144] width 102 height 9
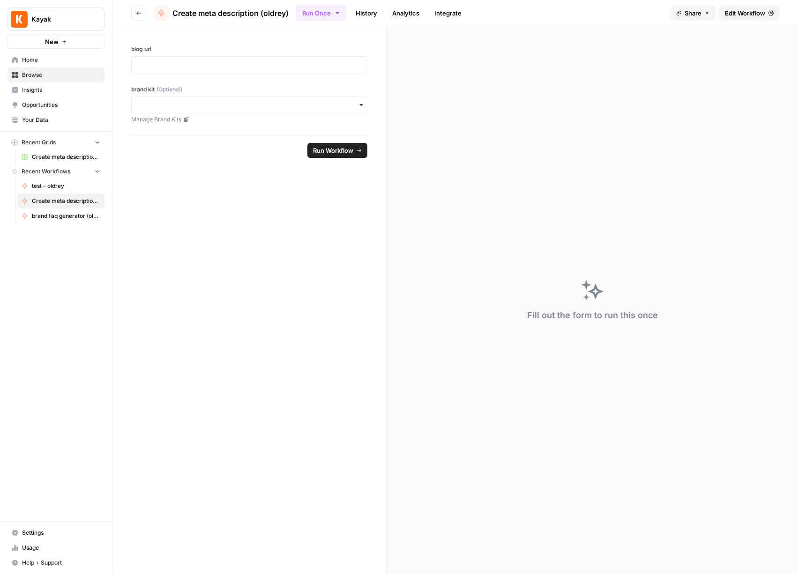
click at [740, 18] on link "Edit Workflow" at bounding box center [750, 13] width 60 height 15
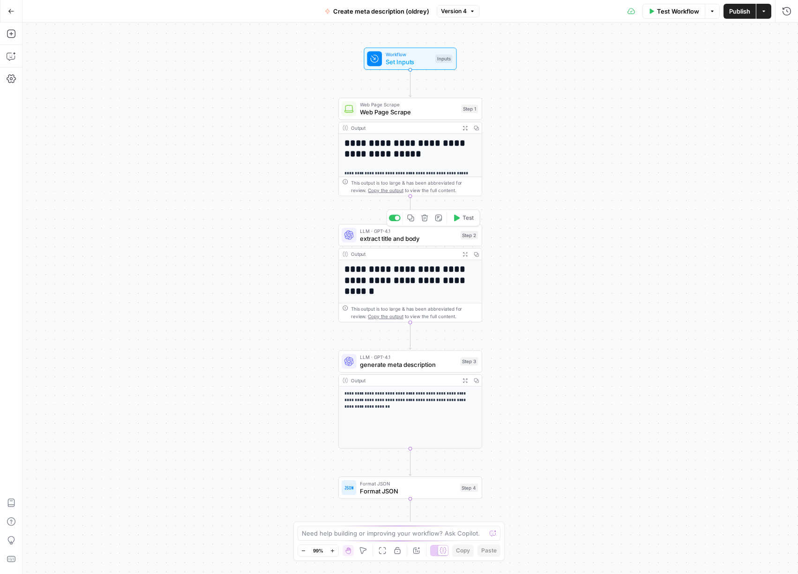
click at [431, 240] on span "extract title and body" at bounding box center [408, 238] width 97 height 9
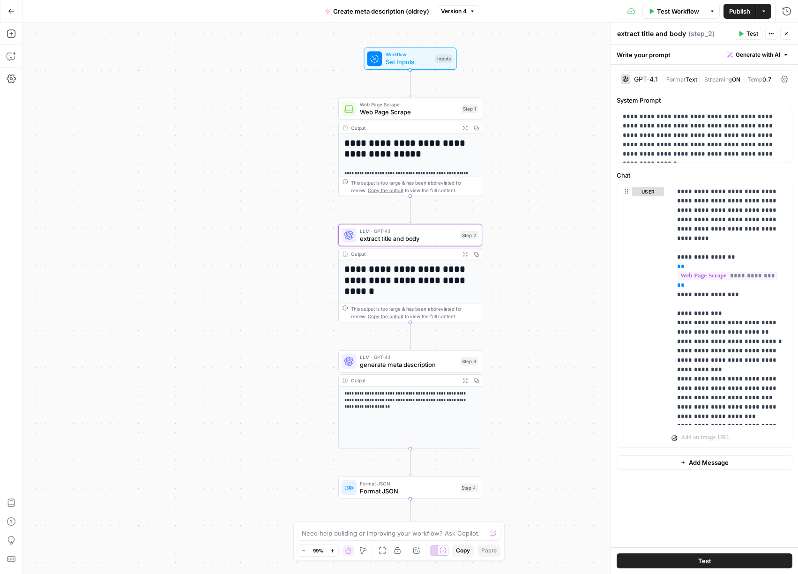
click at [424, 364] on span "generate meta description" at bounding box center [408, 364] width 97 height 9
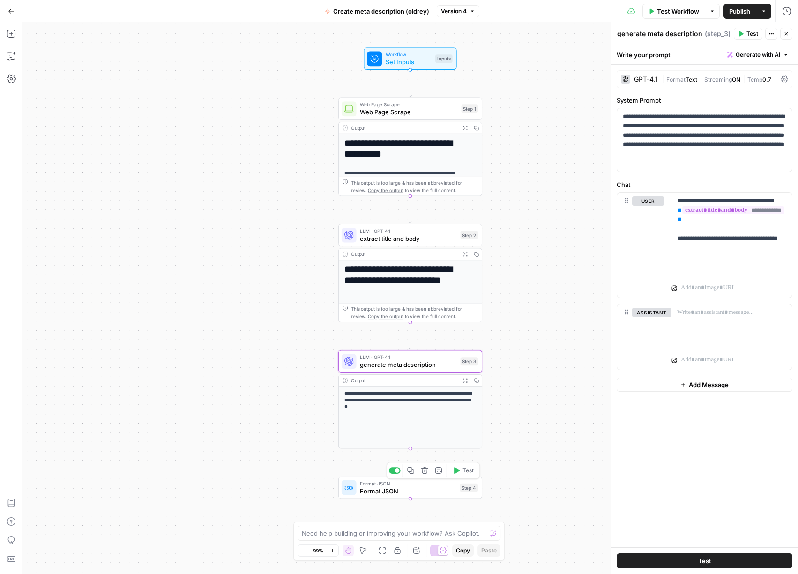
click at [422, 492] on span "Format JSON" at bounding box center [408, 491] width 96 height 9
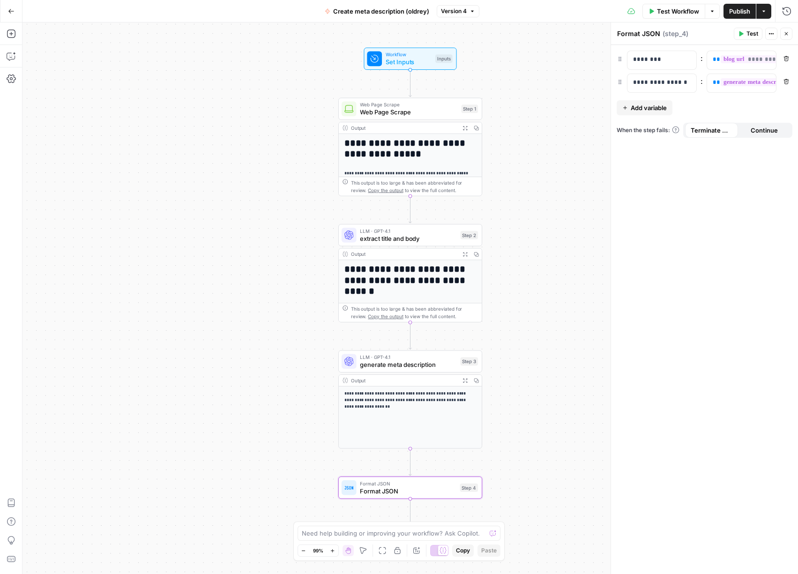
click at [788, 35] on icon "button" at bounding box center [786, 33] width 3 height 3
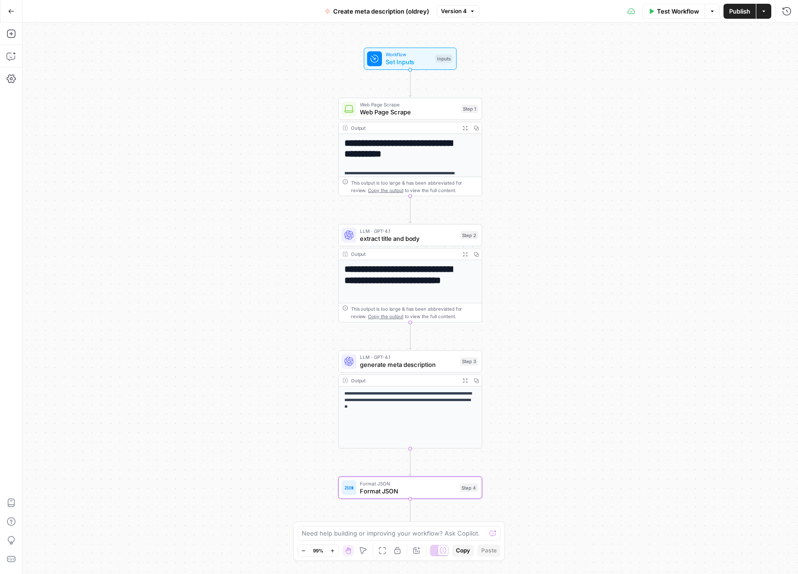
click at [12, 13] on icon "button" at bounding box center [11, 11] width 7 height 7
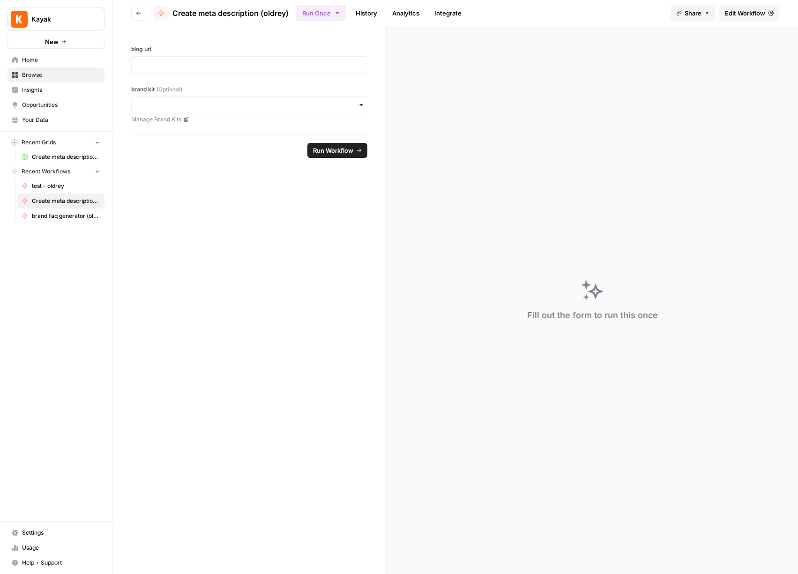
click at [41, 73] on span "Browse" at bounding box center [61, 75] width 78 height 8
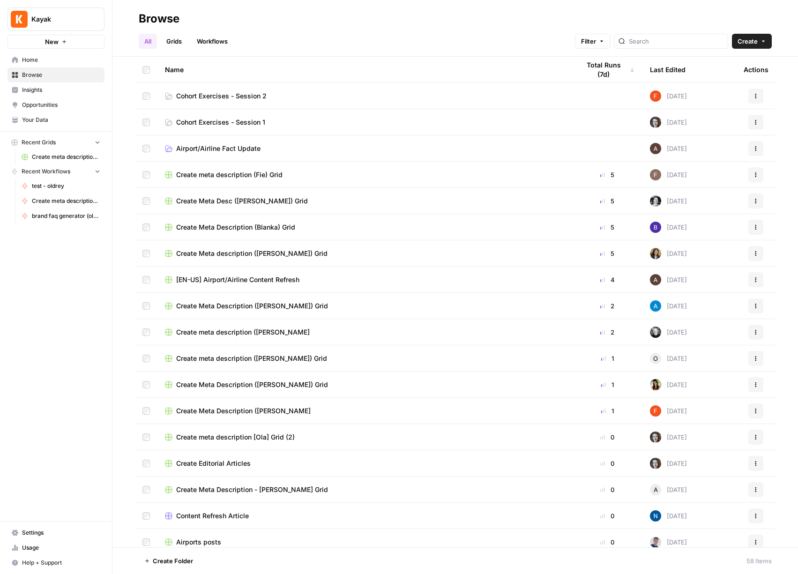
click at [56, 182] on span "test - oldrey" at bounding box center [66, 186] width 68 height 8
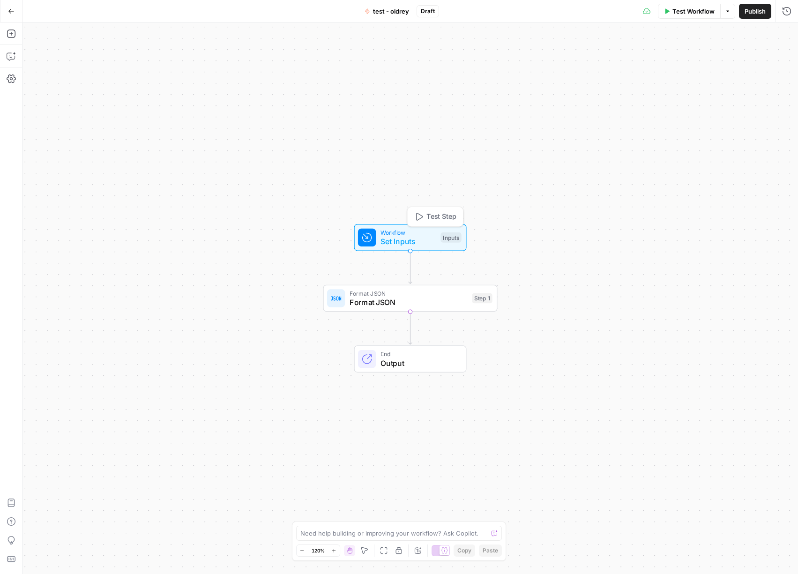
click at [413, 239] on span "Set Inputs" at bounding box center [409, 241] width 56 height 11
click at [9, 33] on icon "button" at bounding box center [11, 33] width 9 height 9
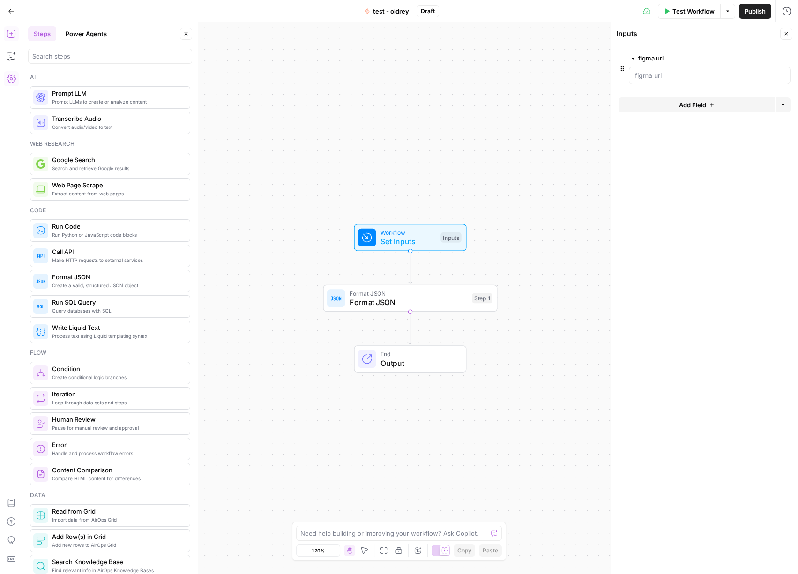
click at [86, 98] on span "Prompt LLMs to create or analyze content" at bounding box center [117, 102] width 130 height 8
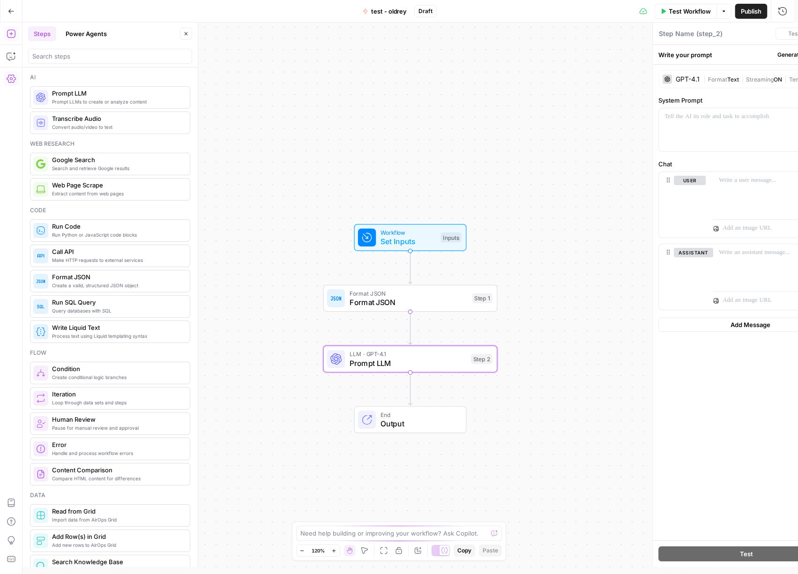
type textarea "Prompt LLM"
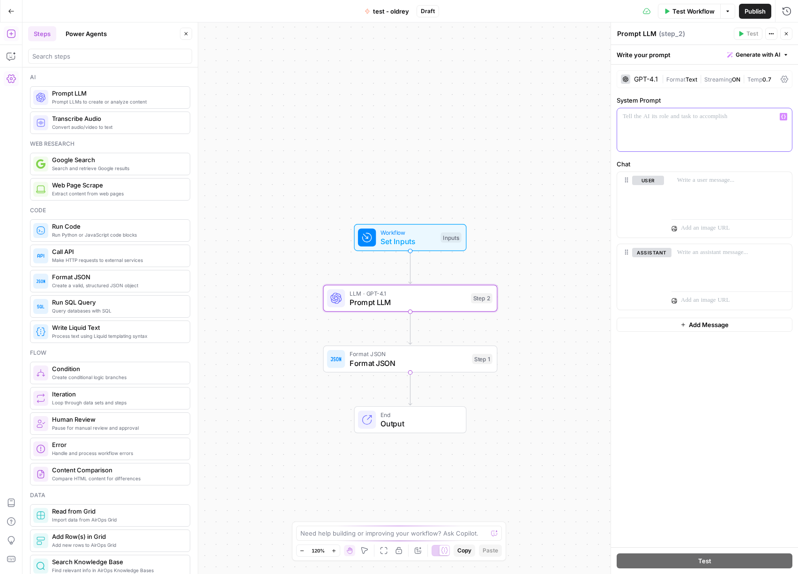
click at [691, 128] on div at bounding box center [704, 129] width 175 height 43
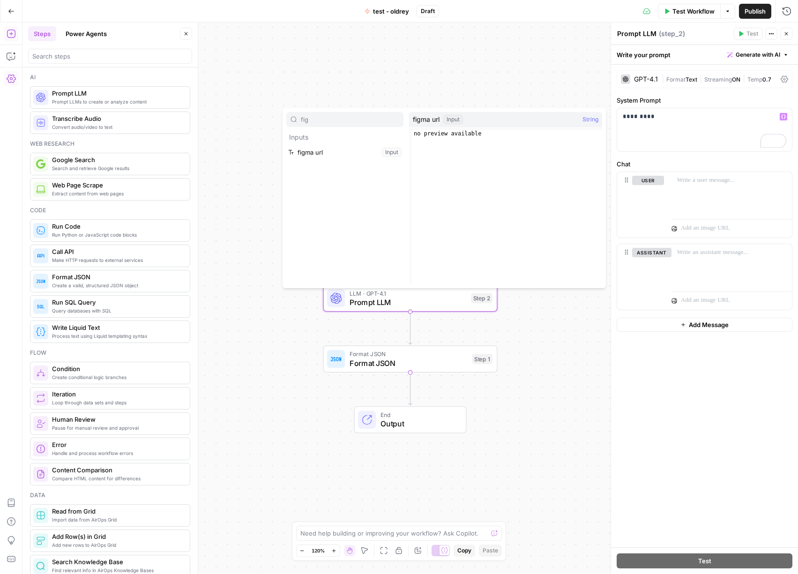
type input "fig"
click at [348, 155] on button "Select variable figma url" at bounding box center [344, 152] width 117 height 15
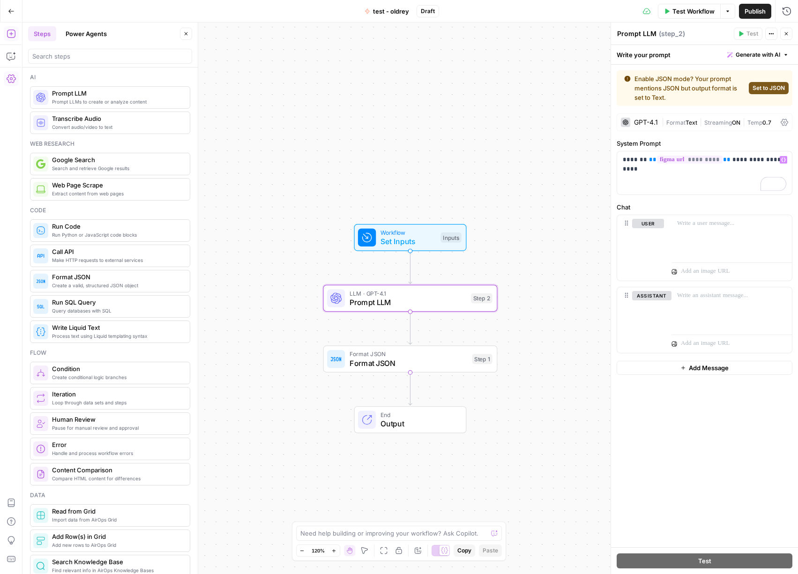
click at [761, 90] on span "Set to JSON" at bounding box center [769, 88] width 32 height 8
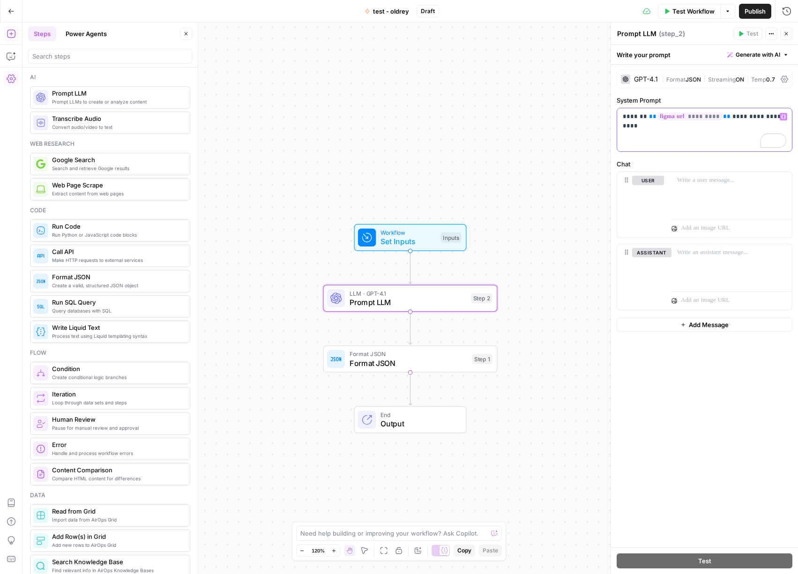
click at [761, 120] on p "**********" at bounding box center [705, 116] width 164 height 9
click at [764, 128] on p "**********" at bounding box center [705, 121] width 164 height 19
click at [680, 135] on p "**********" at bounding box center [705, 126] width 164 height 28
click at [682, 136] on p "**********" at bounding box center [705, 126] width 164 height 28
click at [695, 185] on div at bounding box center [732, 193] width 120 height 43
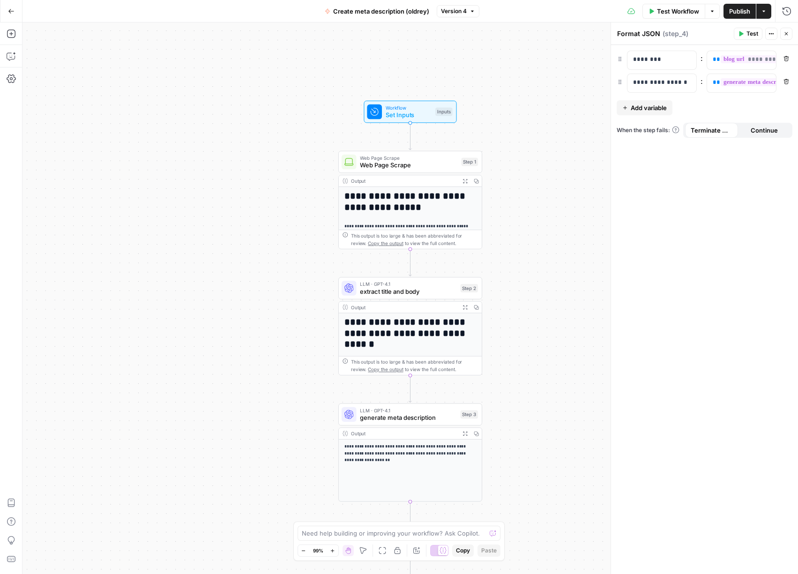
click at [21, 15] on div "Go Back" at bounding box center [11, 11] width 23 height 22
click at [16, 13] on button "Go Back" at bounding box center [11, 11] width 17 height 17
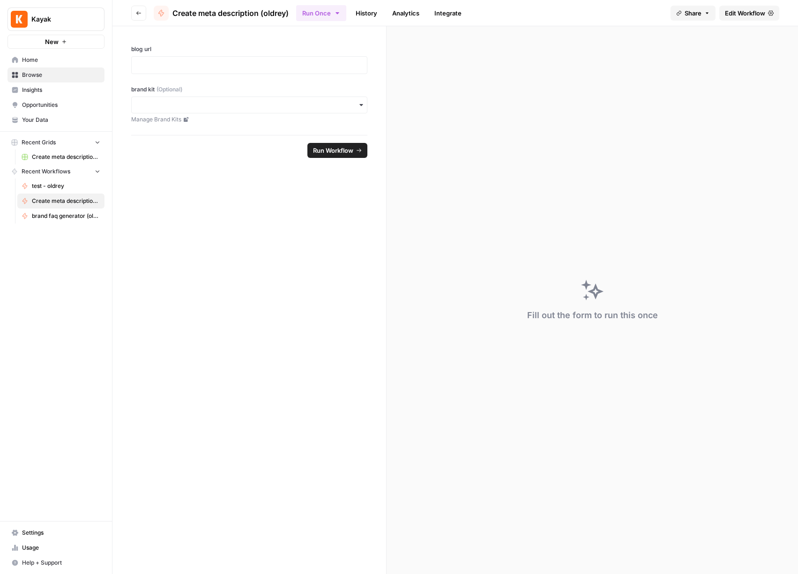
click at [40, 188] on span "test - oldrey" at bounding box center [66, 186] width 68 height 8
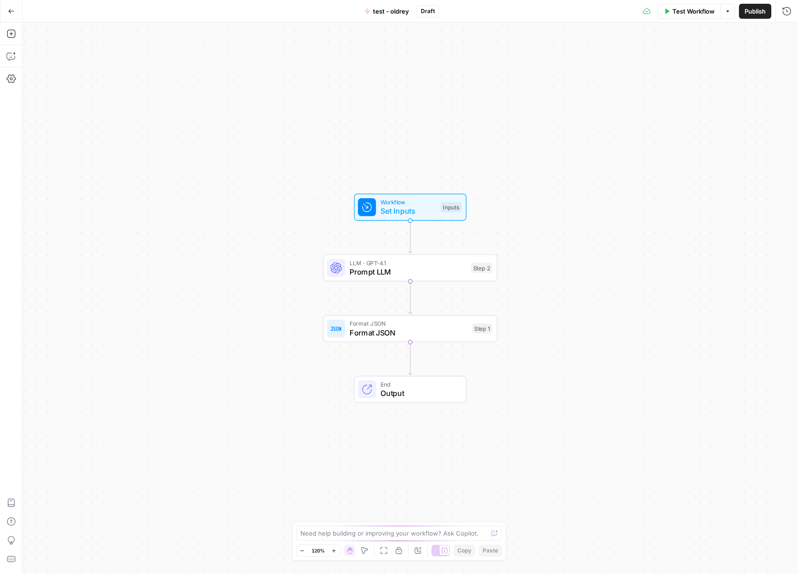
click at [428, 338] on div "Format JSON Format JSON Step 1 Copy step Delete step Add Note Test" at bounding box center [410, 328] width 174 height 27
click at [666, 60] on p at bounding box center [654, 59] width 43 height 9
click at [737, 53] on div at bounding box center [734, 60] width 54 height 18
click at [768, 58] on icon "button" at bounding box center [768, 59] width 5 height 5
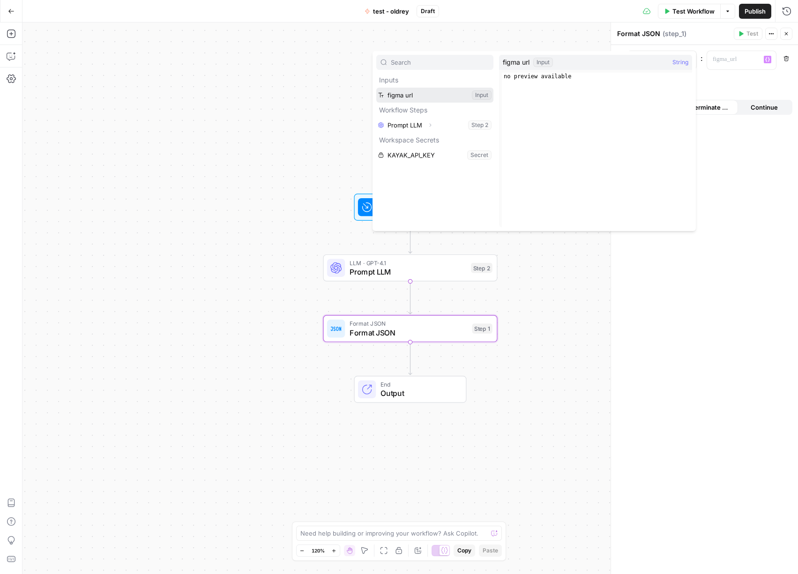
click at [428, 96] on button "Select variable figma url" at bounding box center [434, 95] width 117 height 15
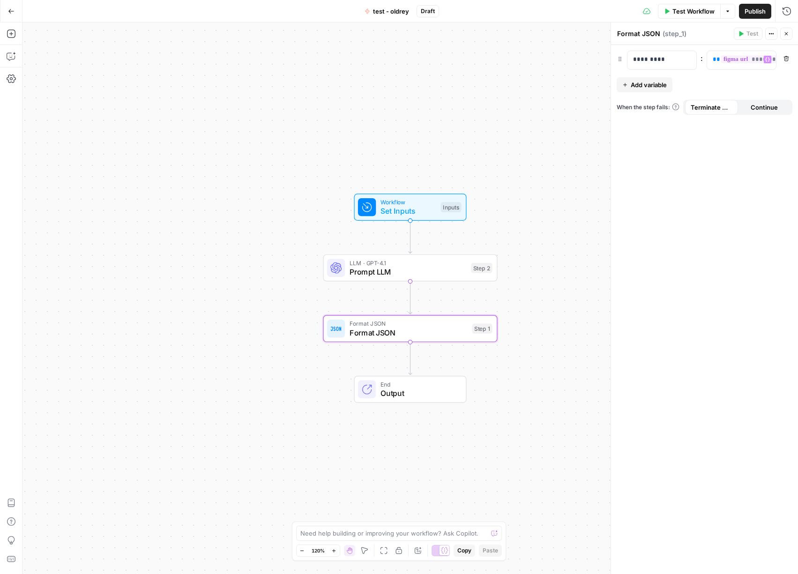
click at [657, 84] on span "Add variable" at bounding box center [649, 84] width 36 height 9
click at [655, 84] on p at bounding box center [654, 82] width 43 height 9
click at [737, 83] on p at bounding box center [734, 82] width 43 height 9
click at [769, 83] on button "Variables Menu" at bounding box center [768, 83] width 8 height 8
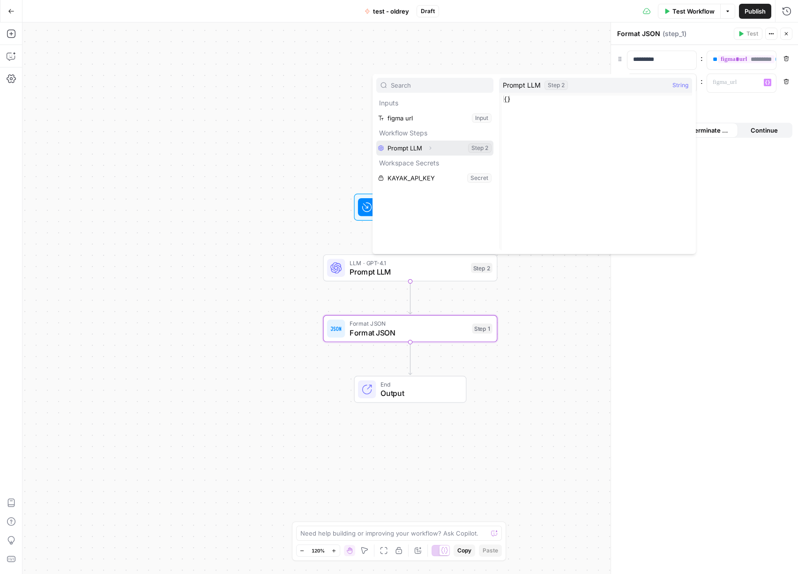
click at [436, 147] on button "Expand" at bounding box center [430, 148] width 12 height 12
click at [428, 148] on icon "button" at bounding box center [431, 148] width 6 height 6
click at [410, 147] on button "Select variable Prompt LLM" at bounding box center [434, 148] width 117 height 15
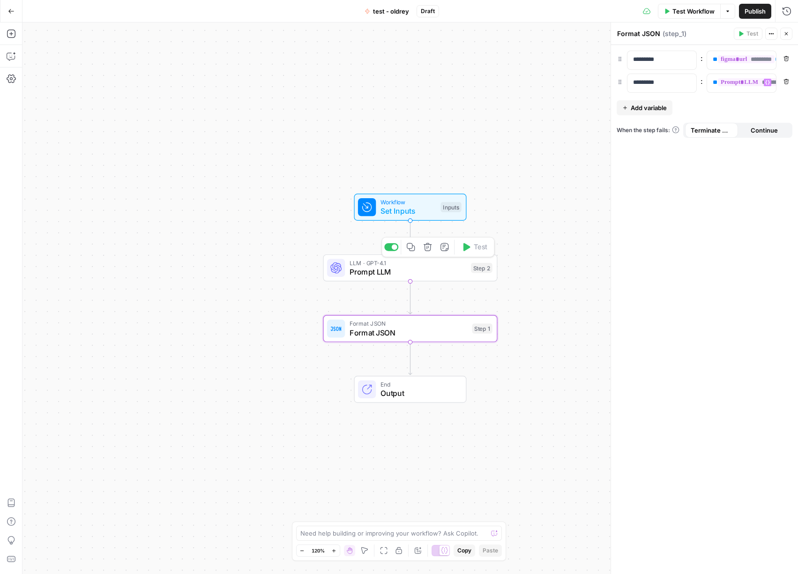
click at [386, 274] on span "Prompt LLM" at bounding box center [408, 271] width 117 height 11
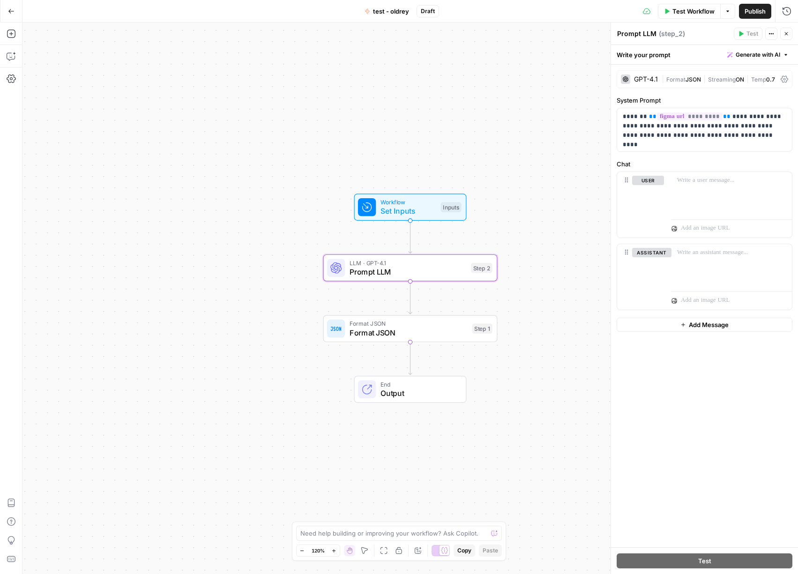
click at [642, 32] on textarea "Prompt LLM" at bounding box center [636, 33] width 39 height 9
click at [632, 34] on textarea "Prompt LLM" at bounding box center [636, 33] width 39 height 9
type textarea "create json code"
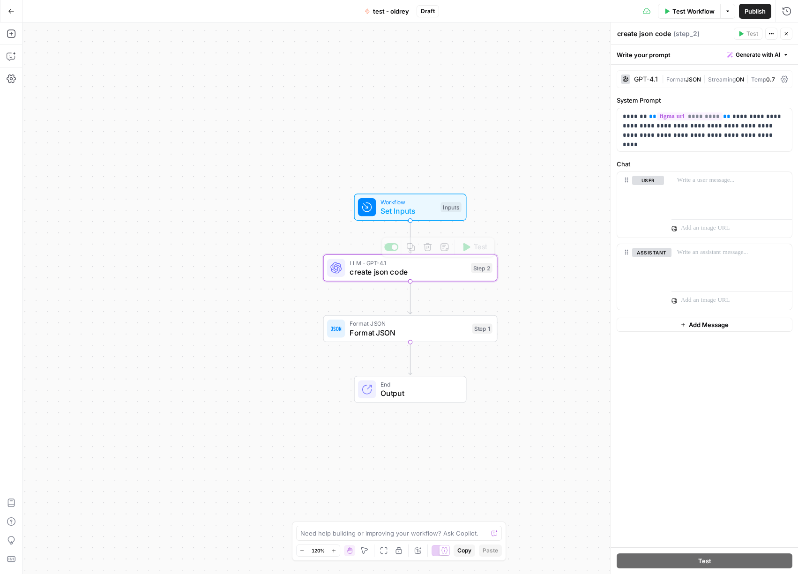
click at [430, 331] on span "Format JSON" at bounding box center [409, 332] width 118 height 11
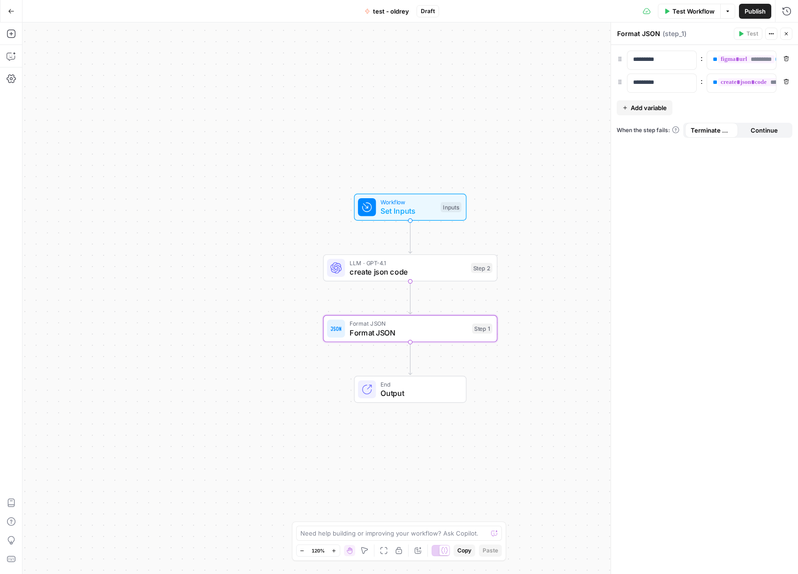
click at [758, 12] on span "Publish" at bounding box center [755, 11] width 21 height 9
click at [640, 253] on div "**********" at bounding box center [704, 309] width 187 height 529
click at [414, 208] on span "Set Inputs" at bounding box center [409, 211] width 56 height 11
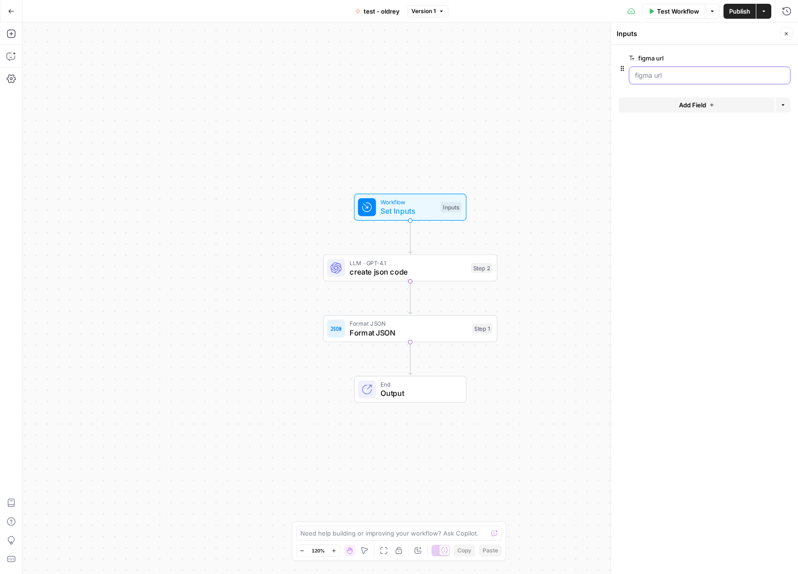
click at [670, 73] on url "figma url" at bounding box center [710, 75] width 150 height 9
click at [669, 74] on url "figma url" at bounding box center [710, 75] width 150 height 9
click at [669, 75] on url "figma url" at bounding box center [710, 75] width 150 height 9
click at [758, 63] on div "figma url edit field Delete group" at bounding box center [710, 69] width 162 height 32
click at [755, 59] on span "edit field" at bounding box center [755, 58] width 21 height 8
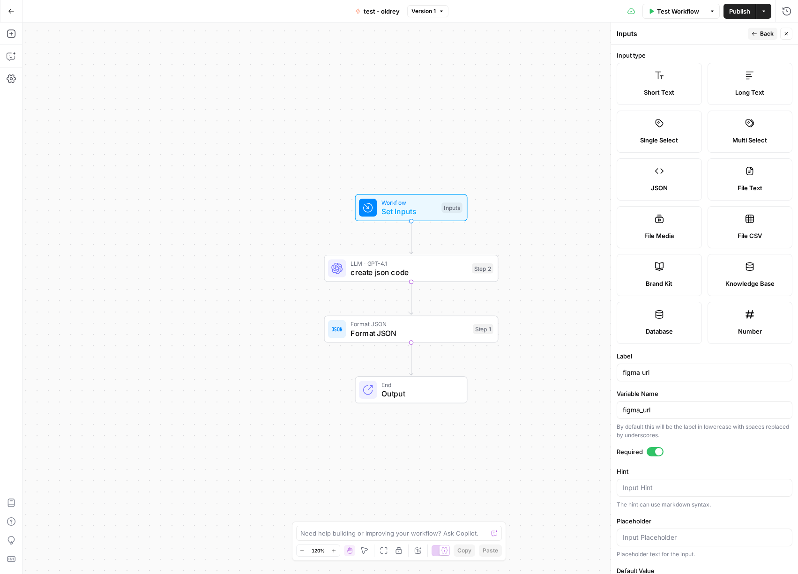
click at [551, 67] on div "Workflow Set Inputs Inputs LLM · GPT-4.1 create json code Step 2 Format JSON Fo…" at bounding box center [411, 299] width 776 height 552
click at [741, 14] on span "Publish" at bounding box center [739, 11] width 21 height 9
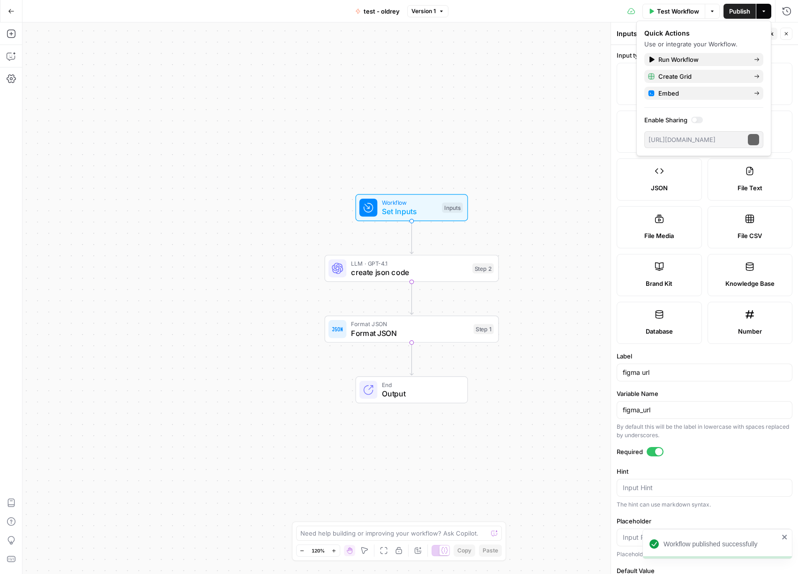
click at [789, 30] on button "Close" at bounding box center [787, 34] width 12 height 12
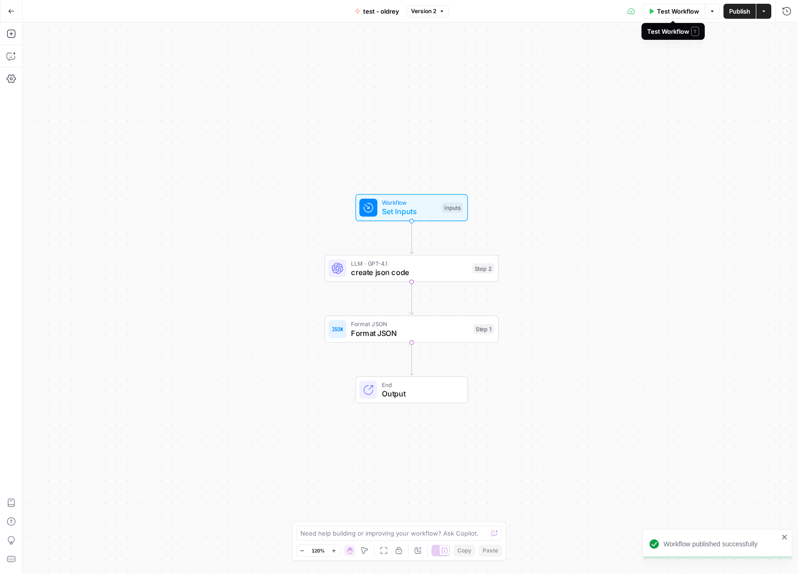
click at [687, 12] on span "Test Workflow" at bounding box center [678, 11] width 42 height 9
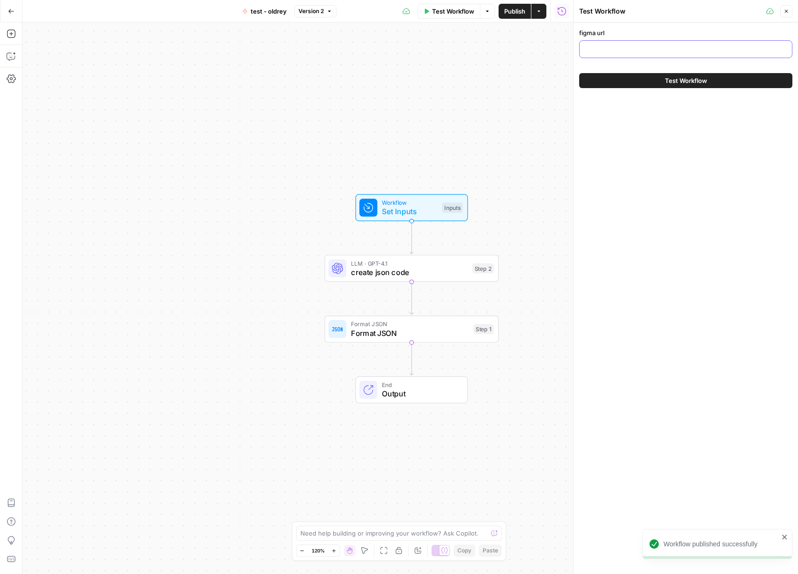
click at [625, 50] on input "figma url" at bounding box center [686, 49] width 201 height 9
paste input "https://www.figma.com/design/6Ztp0Xd8XJXL05kLsznvYs/Programmatic-content-templa…"
type input "https://www.figma.com/design/6Ztp0Xd8XJXL05kLsznvYs/Programmatic-content-templa…"
click at [684, 81] on span "Test Workflow" at bounding box center [686, 80] width 42 height 9
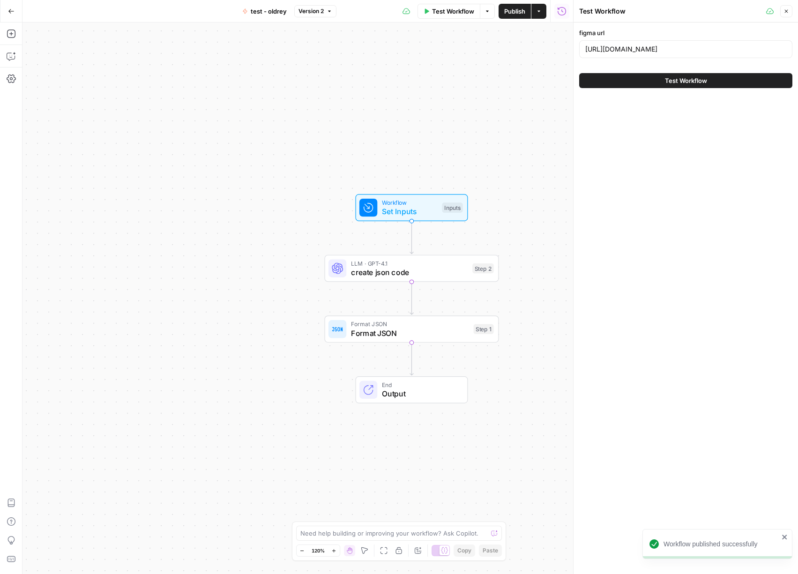
scroll to position [0, 0]
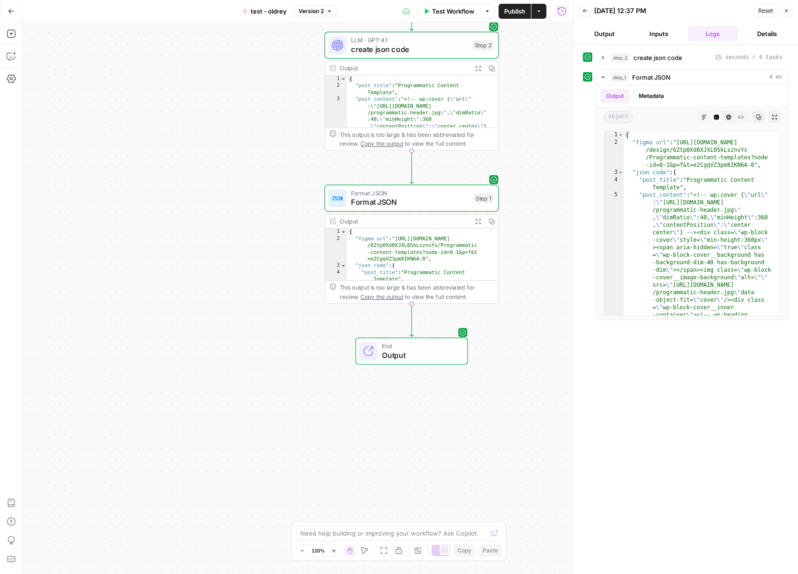
click at [387, 298] on span "Copy the output" at bounding box center [381, 296] width 43 height 7
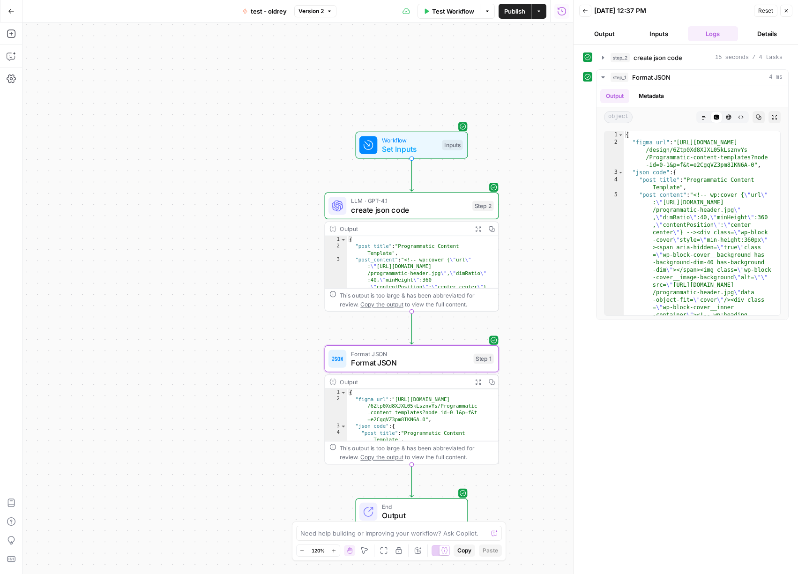
click at [426, 205] on span "create json code" at bounding box center [409, 209] width 117 height 11
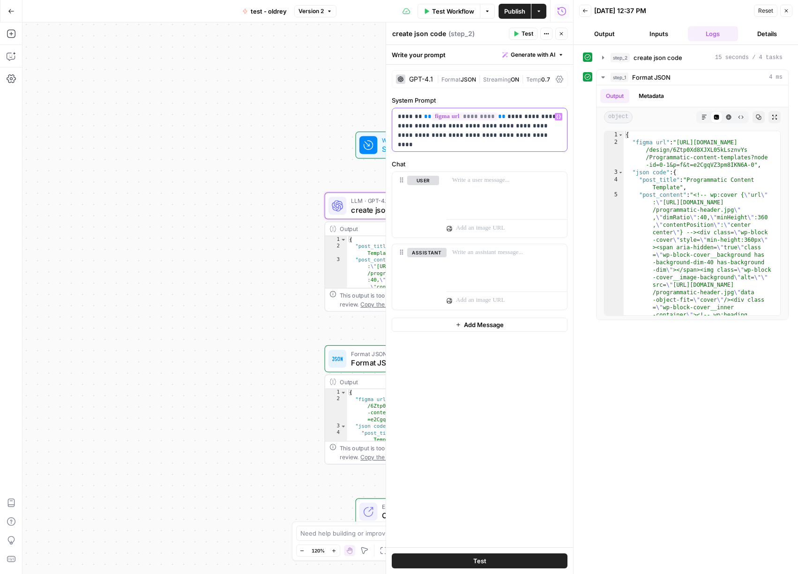
click at [512, 133] on p "**********" at bounding box center [480, 126] width 164 height 28
click at [506, 11] on span "Publish" at bounding box center [514, 11] width 21 height 9
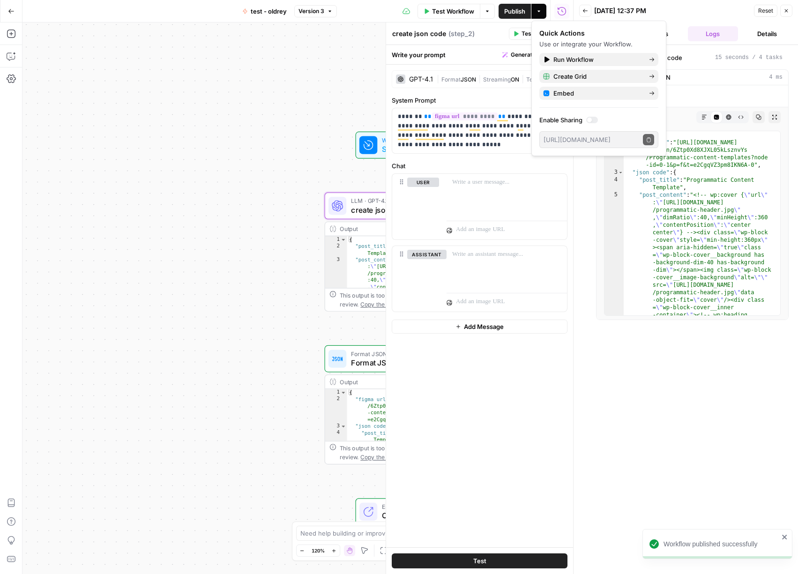
click at [319, 113] on div "Workflow Set Inputs Inputs LLM · GPT-4.1 create json code Step 2 Output Expand …" at bounding box center [298, 299] width 551 height 552
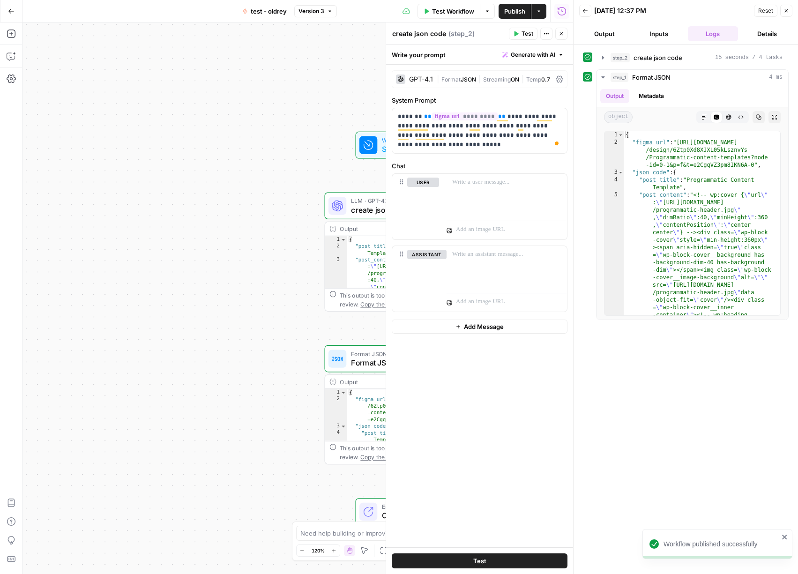
click at [769, 10] on span "Reset" at bounding box center [765, 11] width 15 height 8
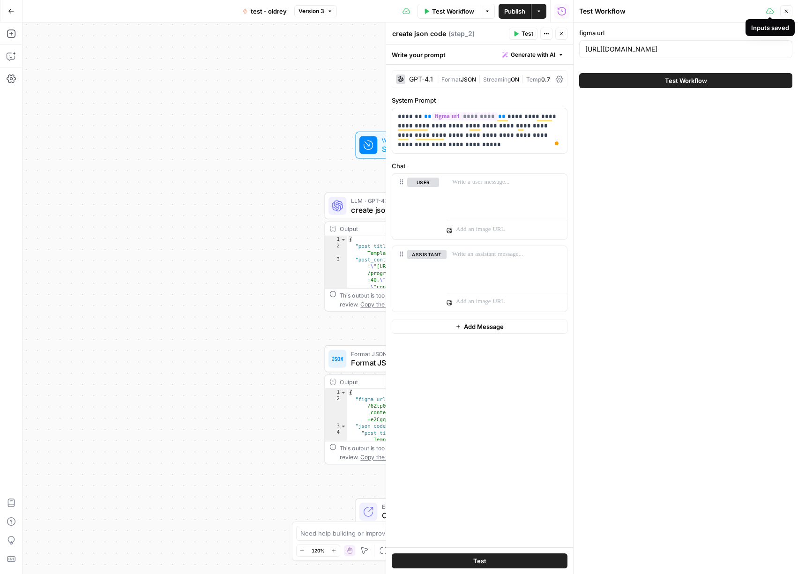
click at [703, 80] on span "Test Workflow" at bounding box center [686, 80] width 42 height 9
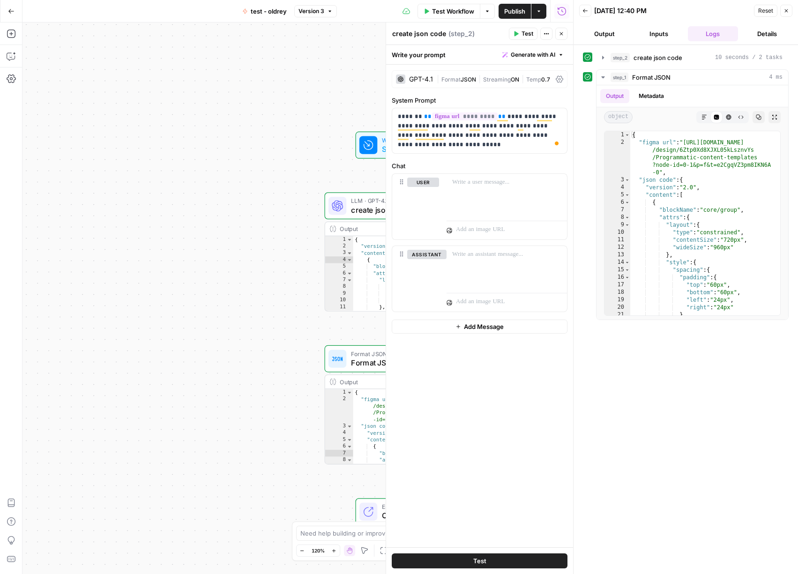
click at [789, 8] on button "Close" at bounding box center [787, 11] width 12 height 12
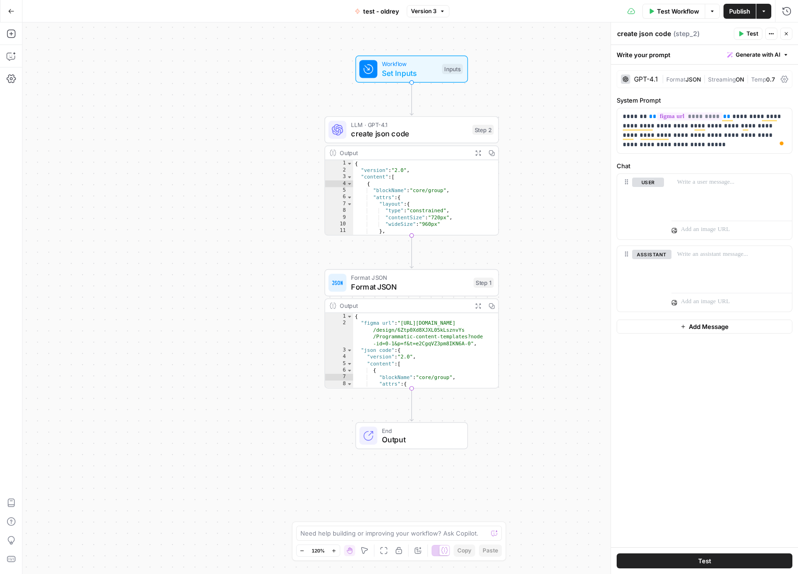
click at [705, 559] on span "Test" at bounding box center [704, 560] width 13 height 9
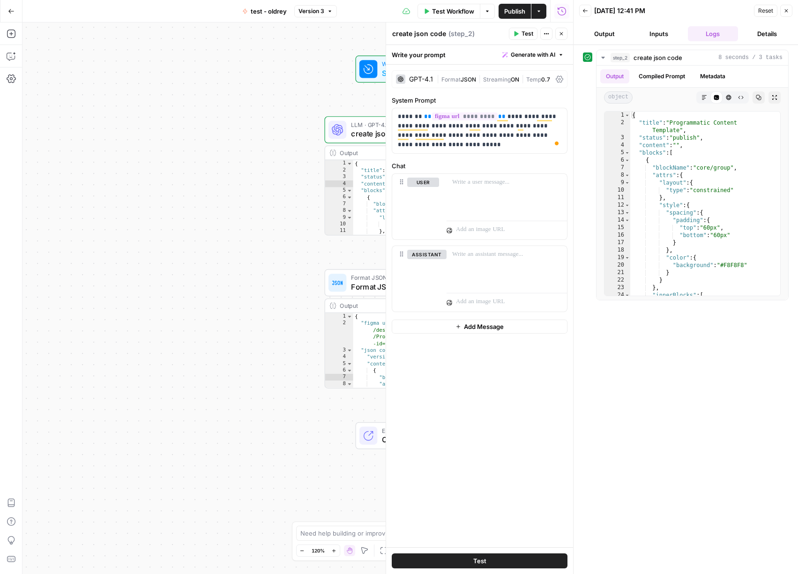
click at [788, 15] on button "Close" at bounding box center [787, 11] width 12 height 12
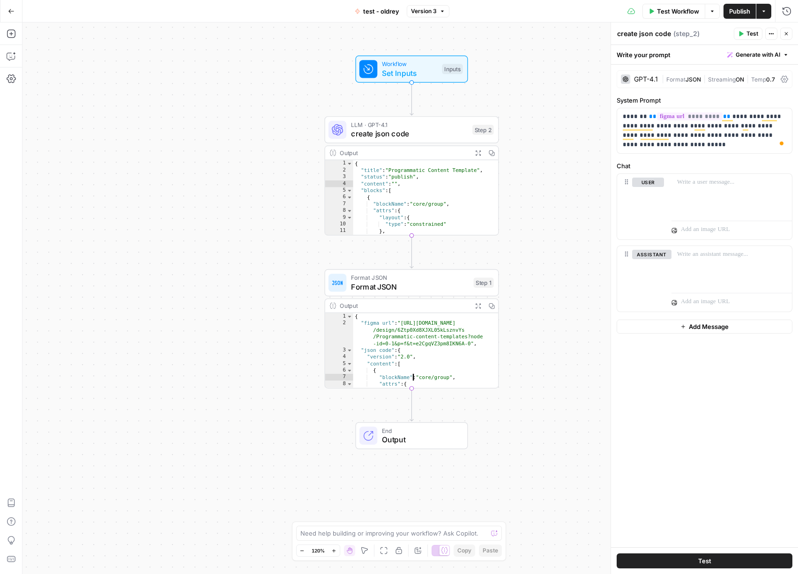
click at [404, 368] on div "{ "figma url" : "https://www.figma.com /design/6Ztp0Xd8XJXL05kLsznvYs /Programm…" at bounding box center [421, 357] width 137 height 88
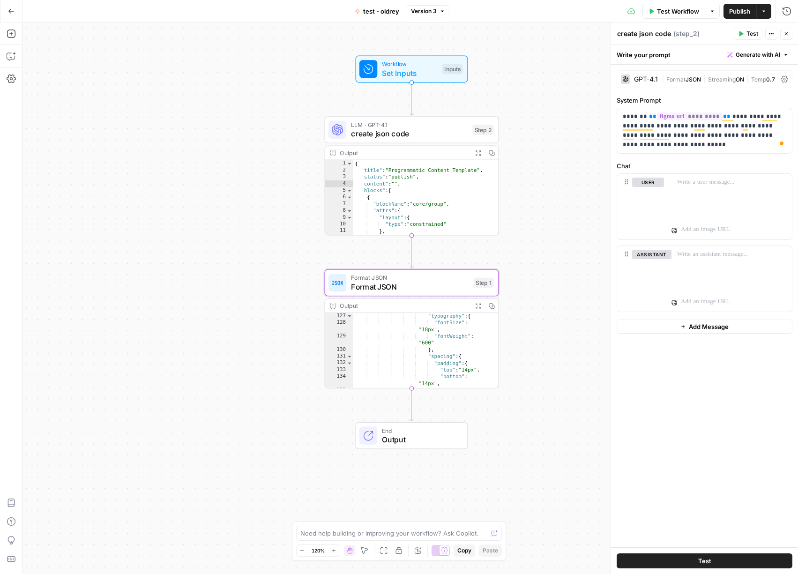
scroll to position [688, 0]
click at [413, 345] on div ""justifyContent" : "center" } } , "innerBlocks" : [ { "blockName" : "core /butt…" at bounding box center [421, 359] width 137 height 95
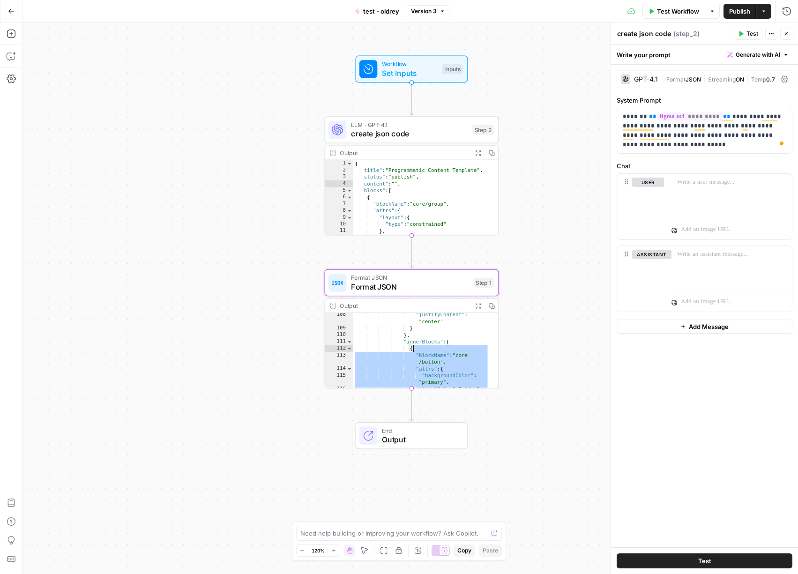
click at [413, 345] on div ""justifyContent" : "center" } } , "innerBlocks" : [ { "blockName" : "core /butt…" at bounding box center [421, 359] width 137 height 95
type textarea "**********"
click at [413, 345] on div ""justifyContent" : "center" } } , "innerBlocks" : [ { "blockName" : "core /butt…" at bounding box center [421, 359] width 137 height 95
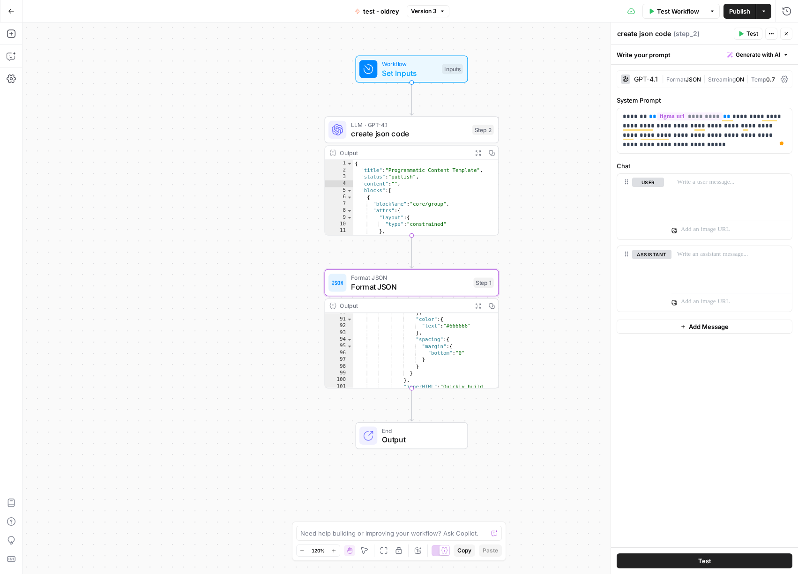
scroll to position [0, 0]
click at [495, 304] on icon "button" at bounding box center [491, 306] width 6 height 6
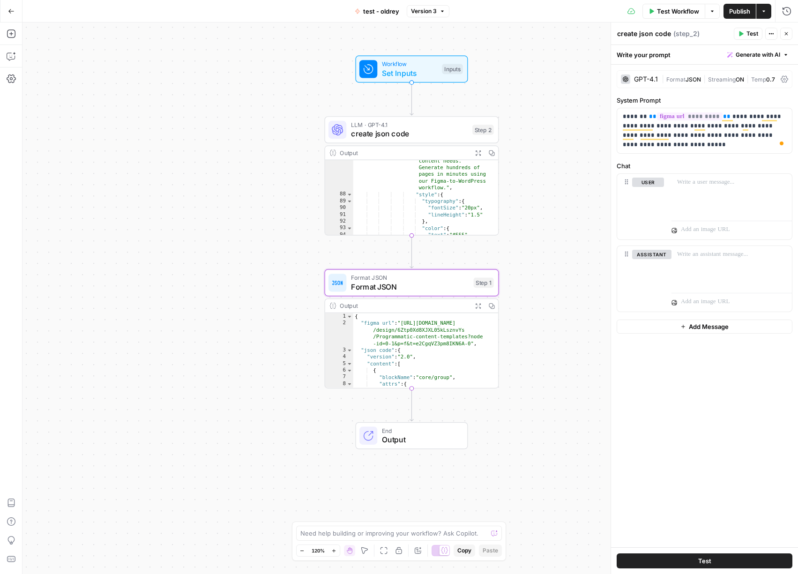
scroll to position [554, 0]
click at [14, 12] on icon "button" at bounding box center [11, 11] width 7 height 7
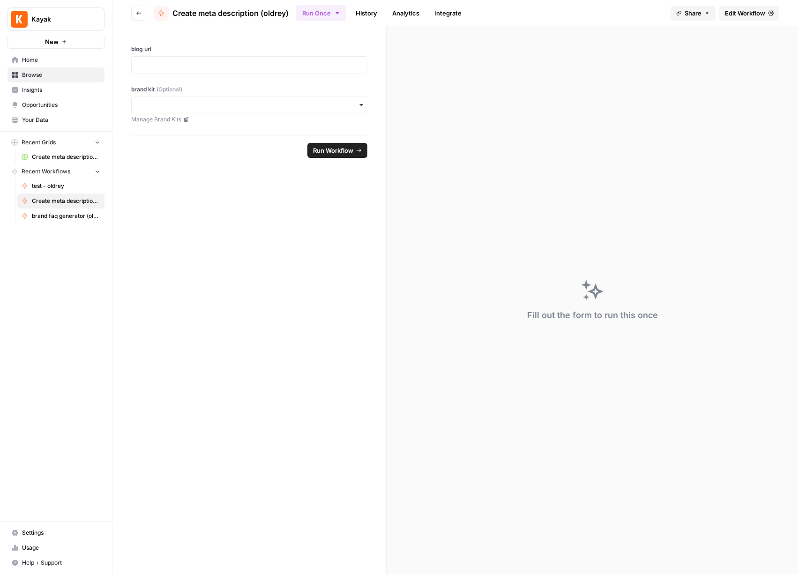
click at [34, 60] on span "Home" at bounding box center [61, 60] width 78 height 8
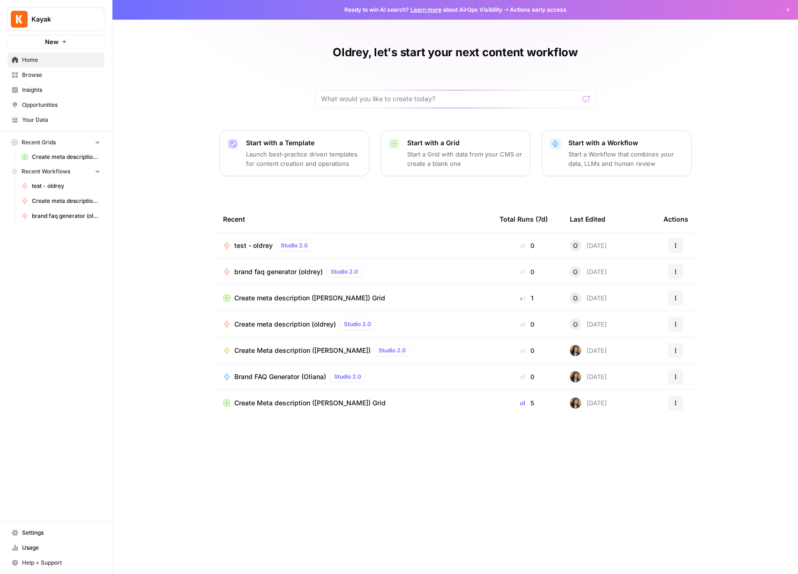
click at [254, 243] on span "test - oldrey" at bounding box center [253, 245] width 38 height 9
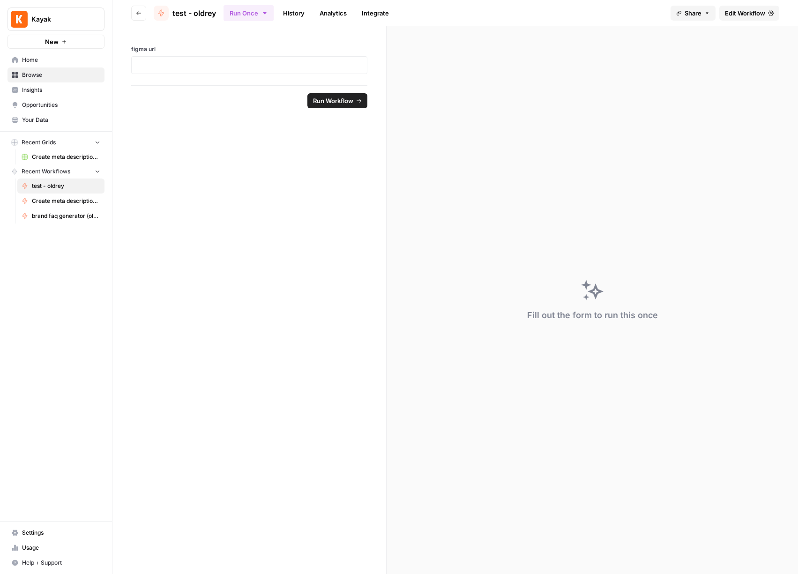
click at [748, 12] on span "Edit Workflow" at bounding box center [745, 12] width 40 height 9
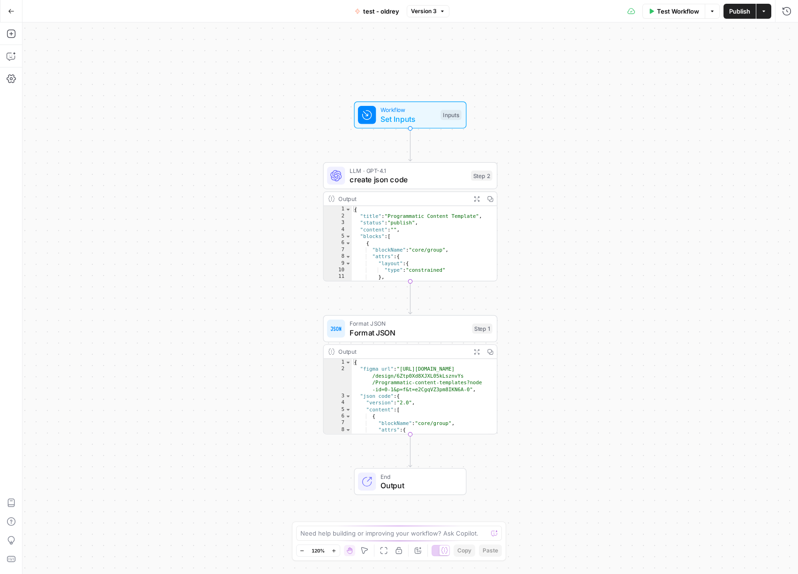
click at [17, 54] on button "Copilot" at bounding box center [11, 56] width 15 height 15
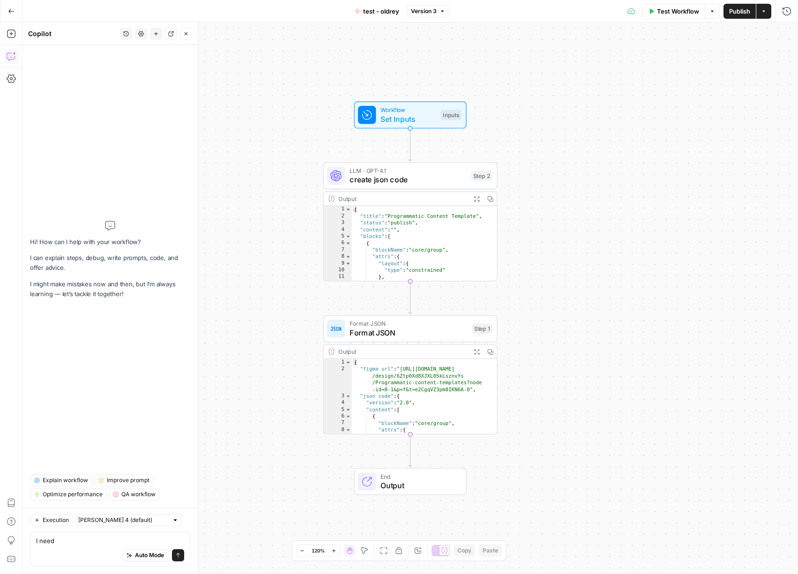
type textarea "I"
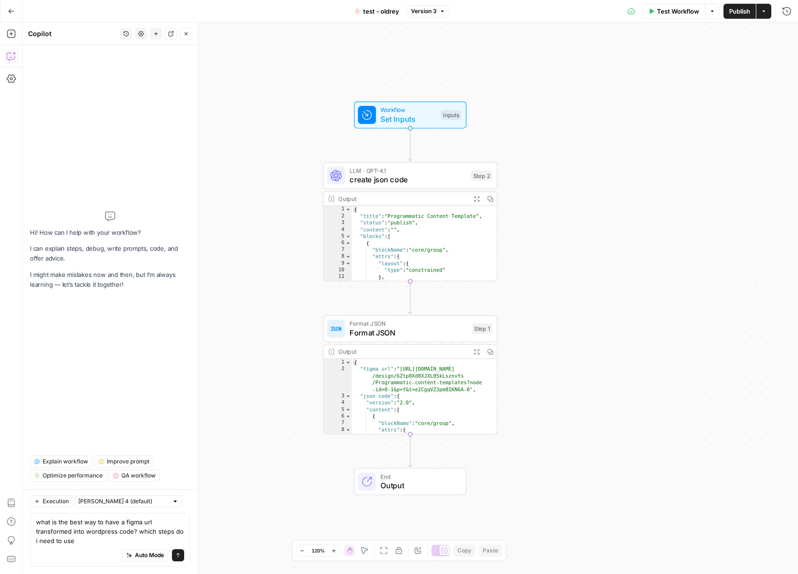
type textarea "what is the best way to have a figma url transformed into wordpress code? which…"
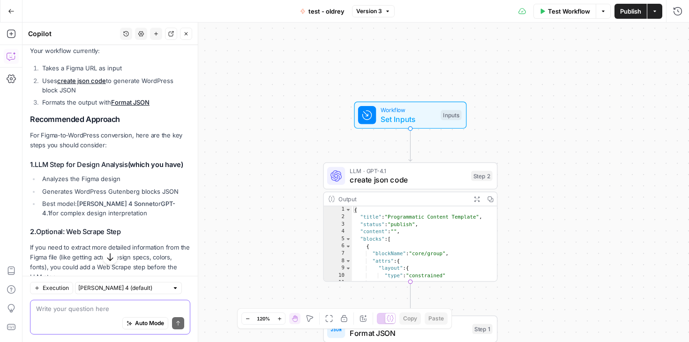
scroll to position [194, 0]
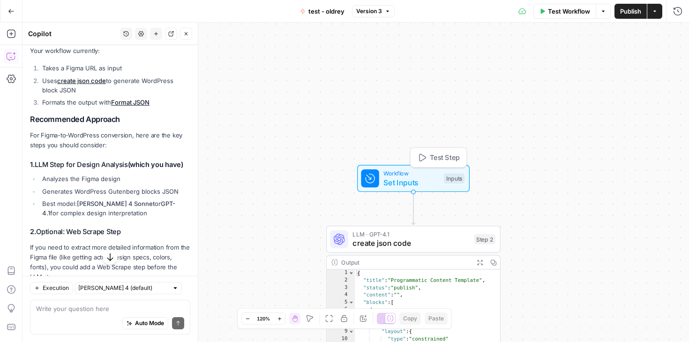
click at [428, 180] on span "Set Inputs" at bounding box center [411, 182] width 56 height 11
click at [435, 247] on span "create json code" at bounding box center [411, 242] width 117 height 11
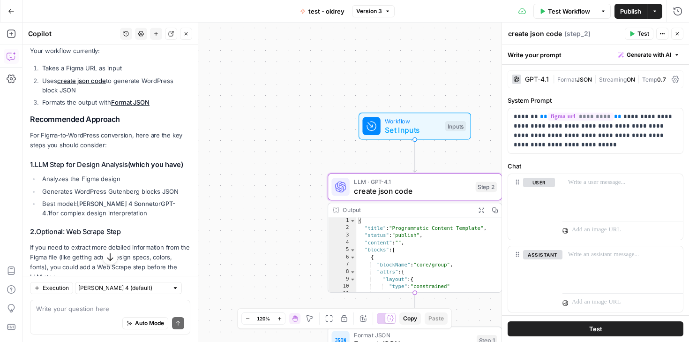
click at [678, 30] on span "E" at bounding box center [676, 31] width 8 height 9
click at [678, 33] on icon "button" at bounding box center [677, 33] width 3 height 3
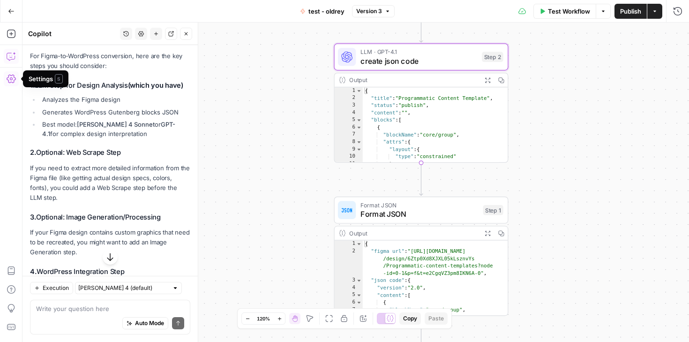
scroll to position [289, 0]
click at [9, 32] on icon "button" at bounding box center [11, 33] width 9 height 9
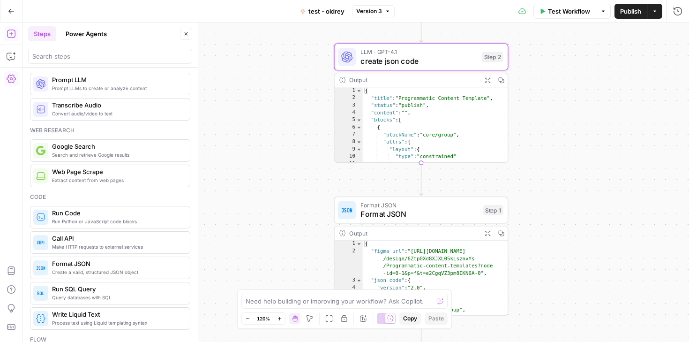
scroll to position [0, 0]
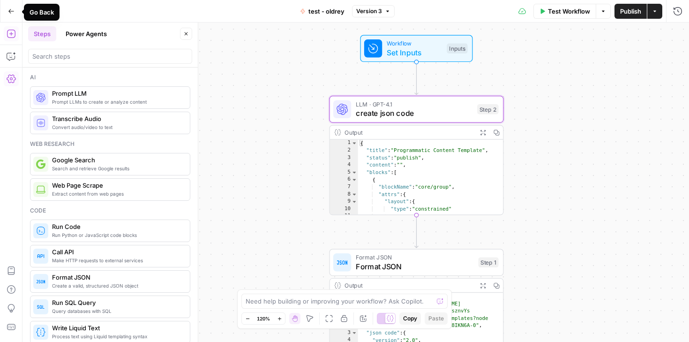
click at [14, 11] on icon "button" at bounding box center [11, 11] width 7 height 7
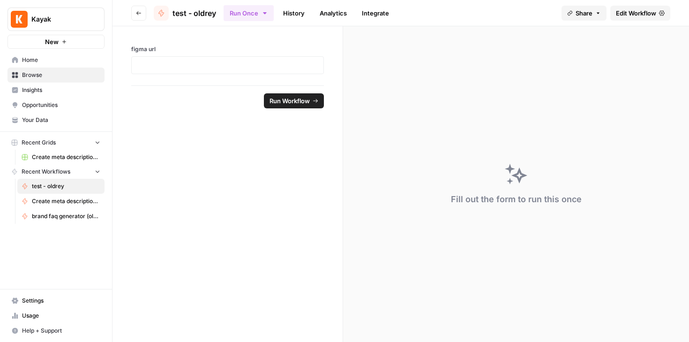
click at [68, 205] on link "Create meta description (oldrey)" at bounding box center [60, 201] width 87 height 15
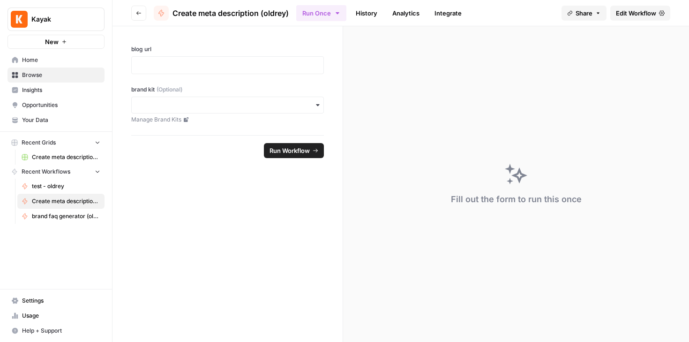
click at [653, 11] on span "Edit Workflow" at bounding box center [636, 12] width 40 height 9
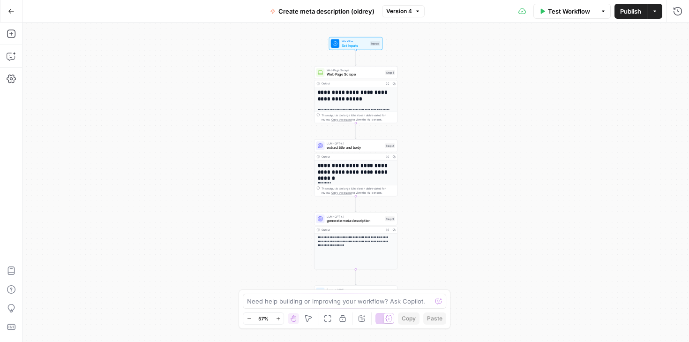
click at [11, 12] on icon "button" at bounding box center [11, 11] width 7 height 7
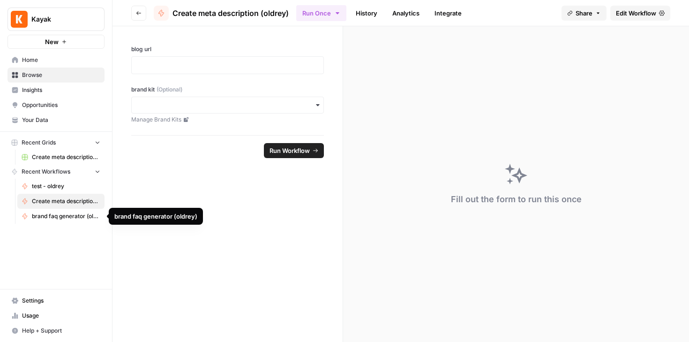
click at [70, 214] on span "brand faq generator (oldrey)" at bounding box center [66, 216] width 68 height 8
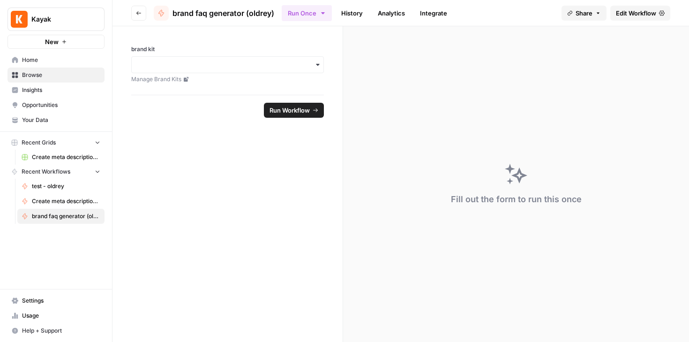
click at [643, 14] on span "Edit Workflow" at bounding box center [636, 12] width 40 height 9
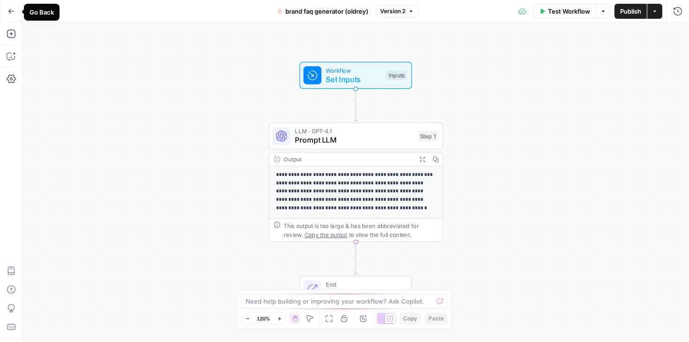
click at [12, 8] on icon "button" at bounding box center [11, 11] width 7 height 7
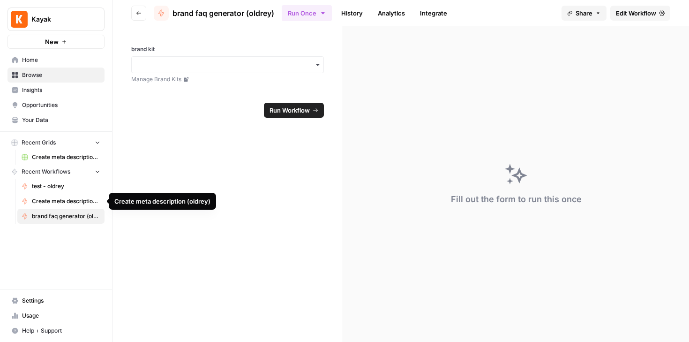
click at [69, 201] on span "Create meta description (oldrey)" at bounding box center [66, 201] width 68 height 8
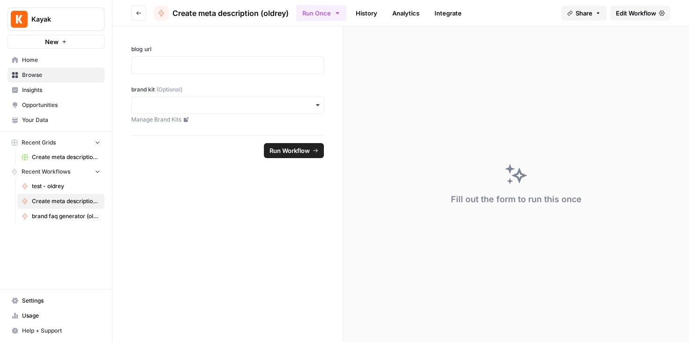
click at [638, 14] on span "Edit Workflow" at bounding box center [636, 12] width 40 height 9
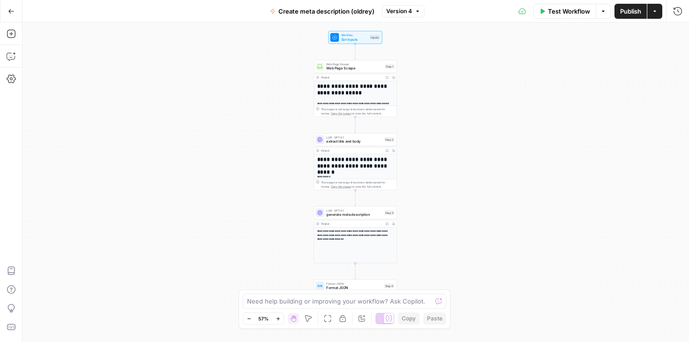
click at [12, 7] on button "Go Back" at bounding box center [11, 11] width 17 height 17
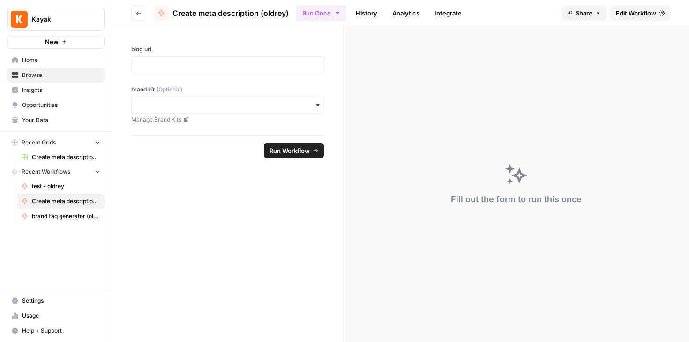
click at [56, 41] on span "New" at bounding box center [52, 41] width 14 height 9
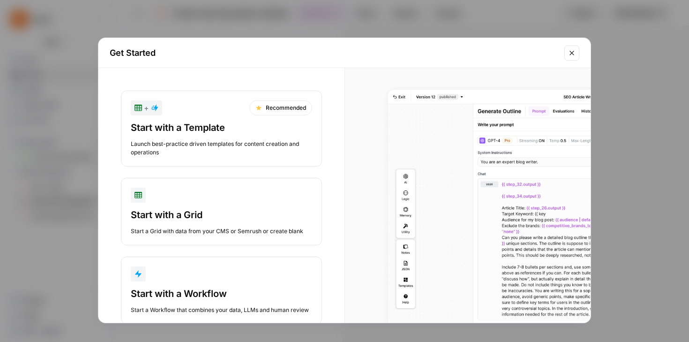
click at [266, 279] on div "button" at bounding box center [221, 273] width 181 height 15
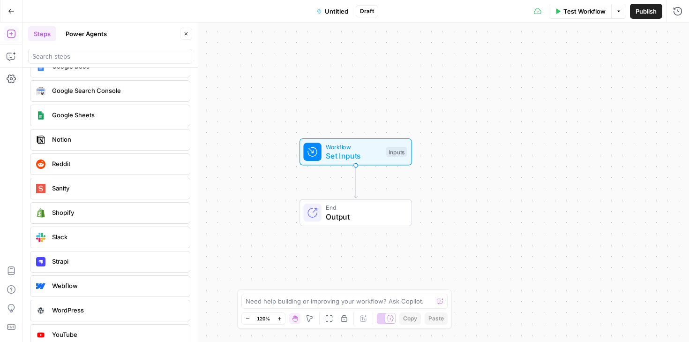
scroll to position [1819, 0]
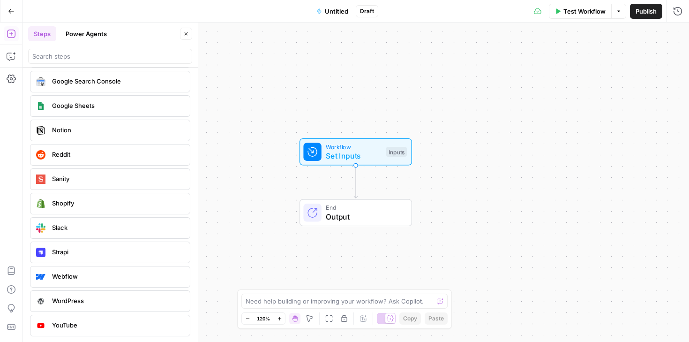
click at [81, 305] on span "WordPress" at bounding box center [117, 300] width 130 height 9
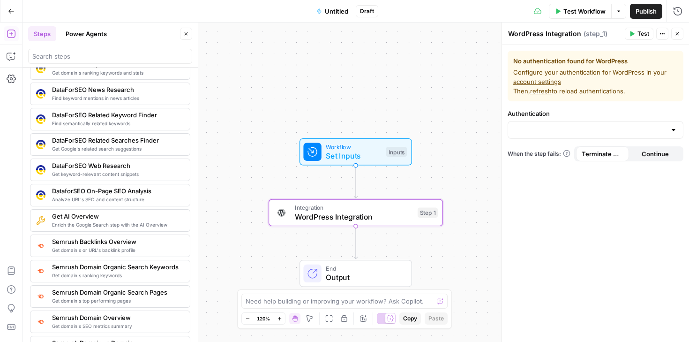
scroll to position [898, 0]
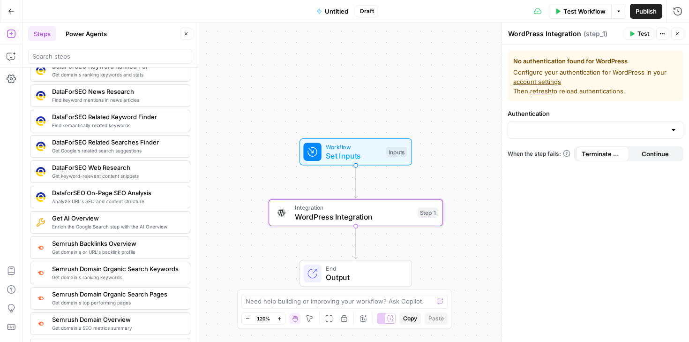
click at [116, 177] on span "Get keyword-relevant content snippets" at bounding box center [117, 176] width 130 height 8
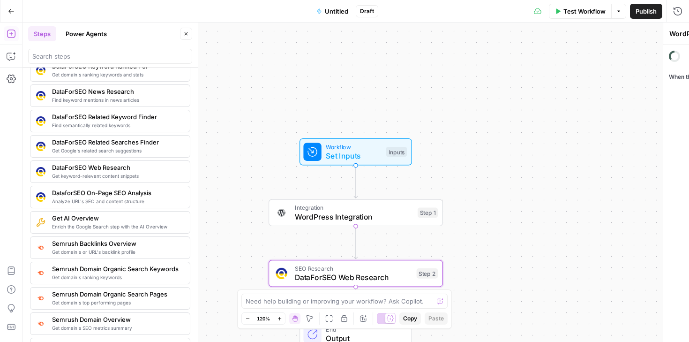
type textarea "DataForSEO Web Research"
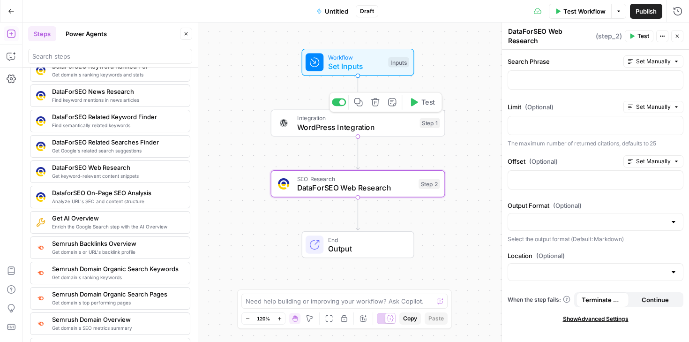
click at [376, 103] on icon "button" at bounding box center [375, 102] width 9 height 9
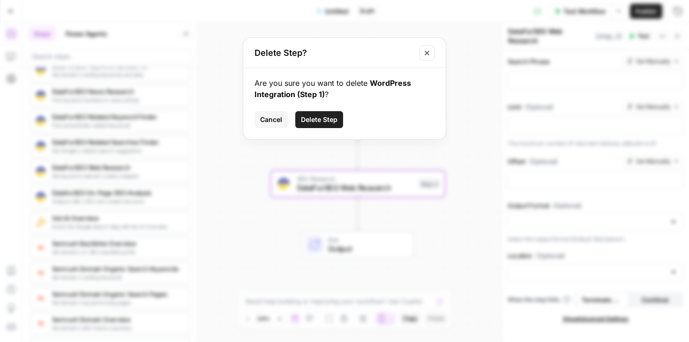
click button "Delete Step" at bounding box center [319, 119] width 48 height 17
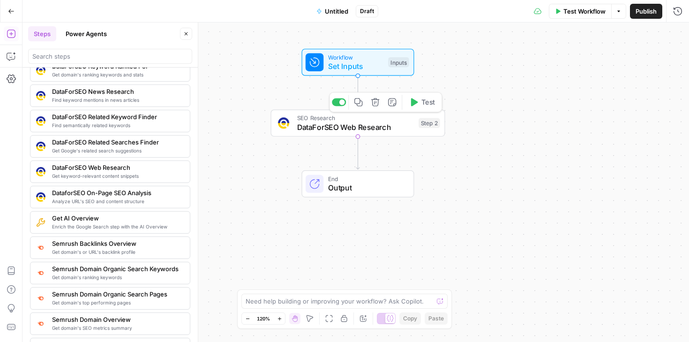
click at [378, 107] on button "Delete step" at bounding box center [375, 102] width 15 height 15
click button "Delete Step" at bounding box center [323, 114] width 39 height 14
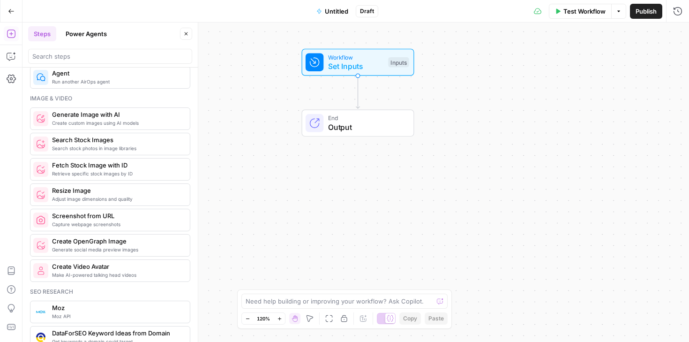
scroll to position [603, 0]
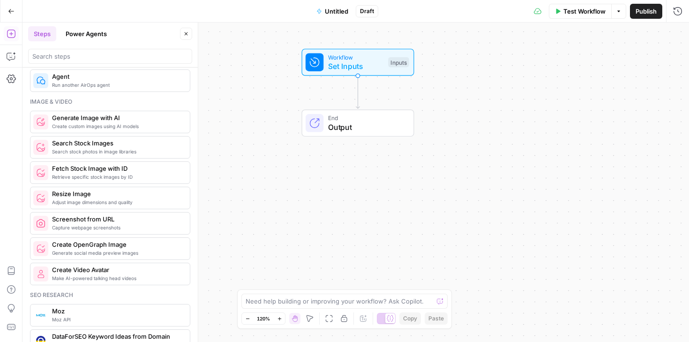
click at [145, 197] on span "Resize Image" at bounding box center [117, 193] width 130 height 9
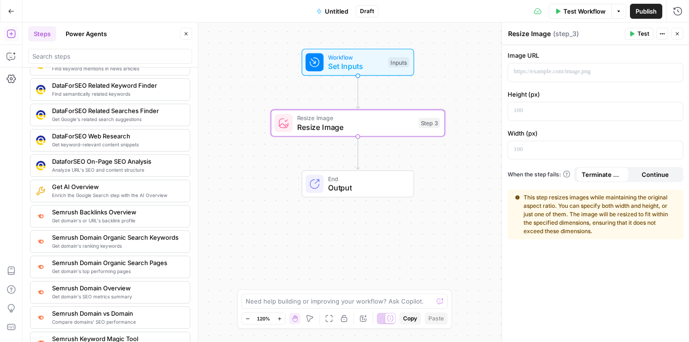
scroll to position [931, 0]
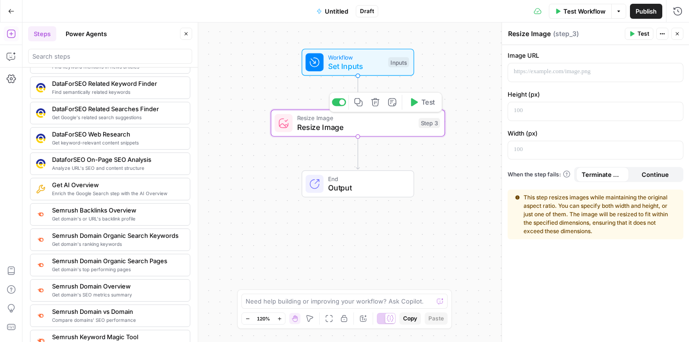
click at [376, 106] on icon "button" at bounding box center [375, 102] width 8 height 8
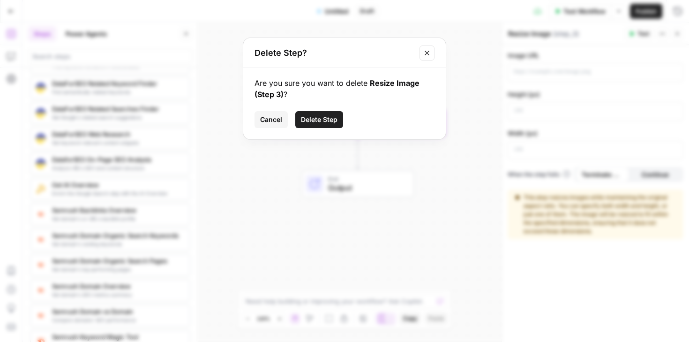
click at [336, 114] on button "Delete Step" at bounding box center [319, 119] width 48 height 17
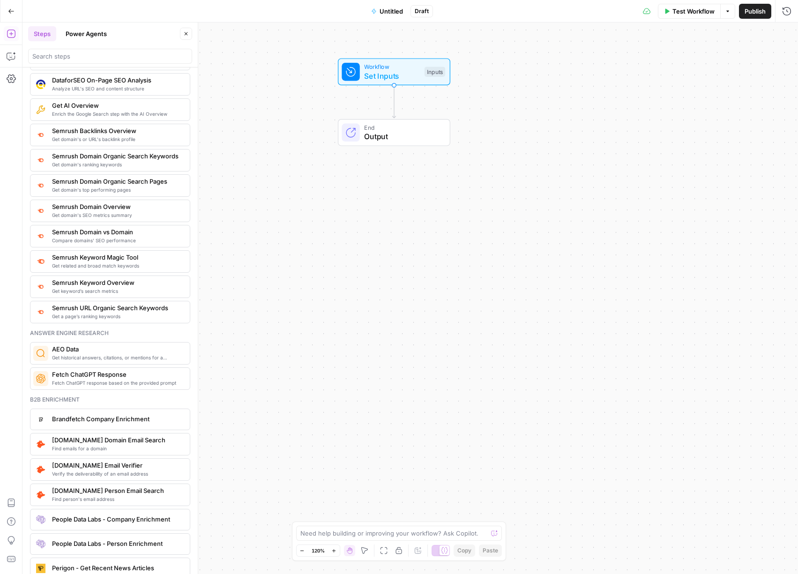
scroll to position [1011, 0]
